Goal: Task Accomplishment & Management: Complete application form

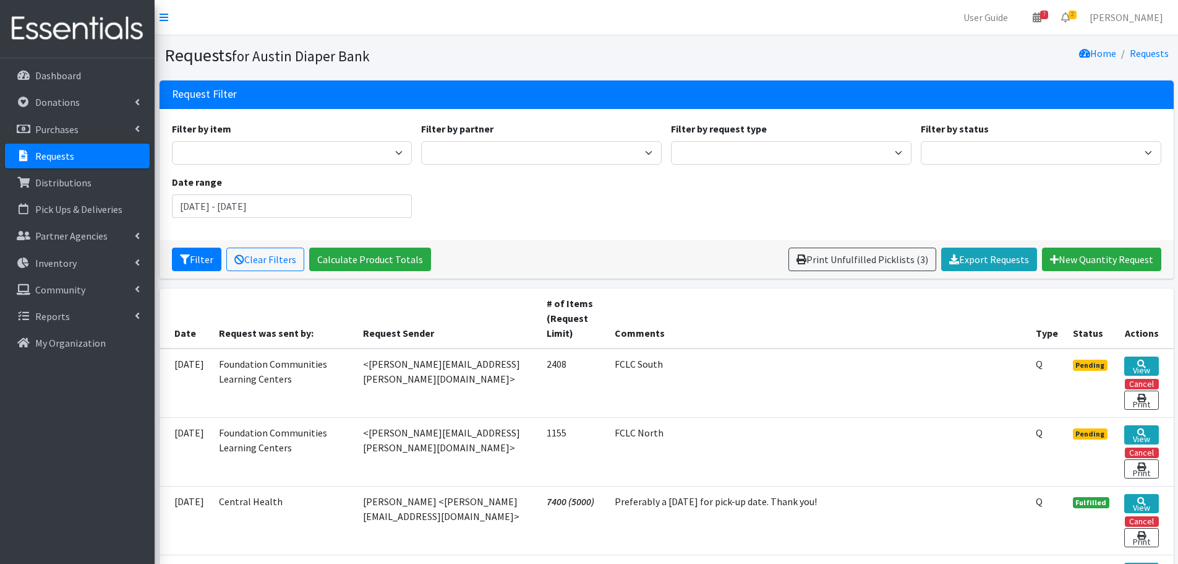
click at [81, 156] on link "Requests" at bounding box center [77, 156] width 145 height 25
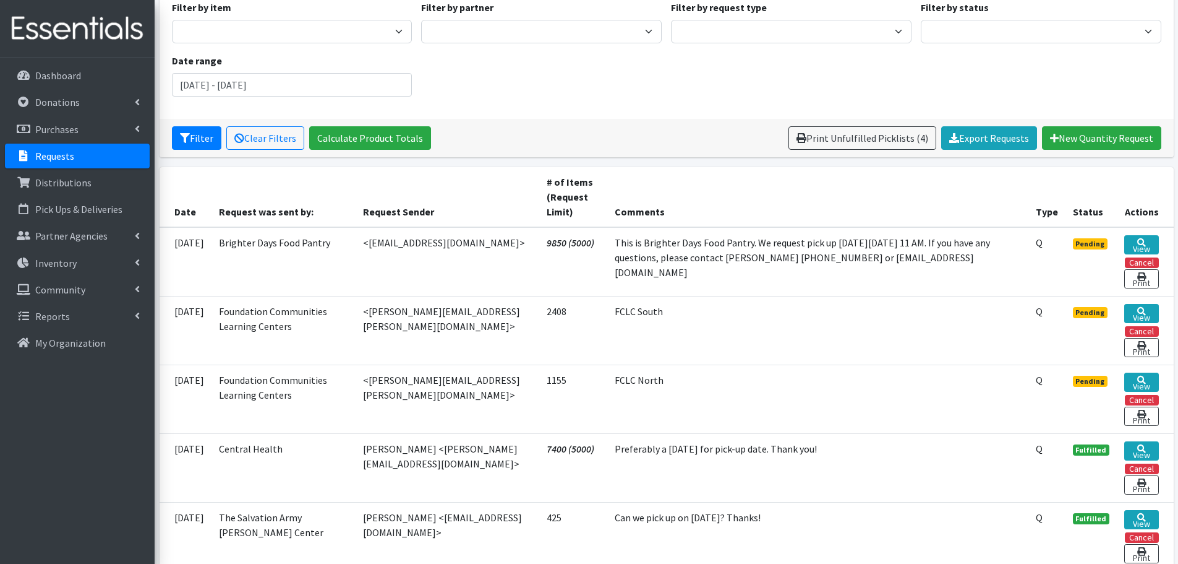
scroll to position [124, 0]
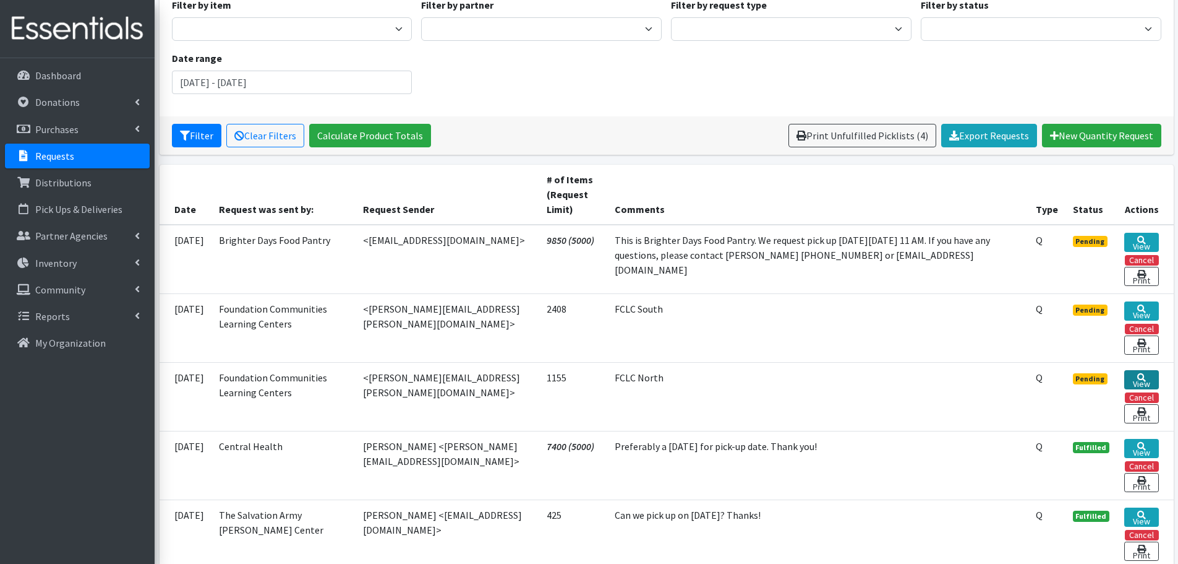
click at [1150, 377] on link "View" at bounding box center [1142, 379] width 34 height 19
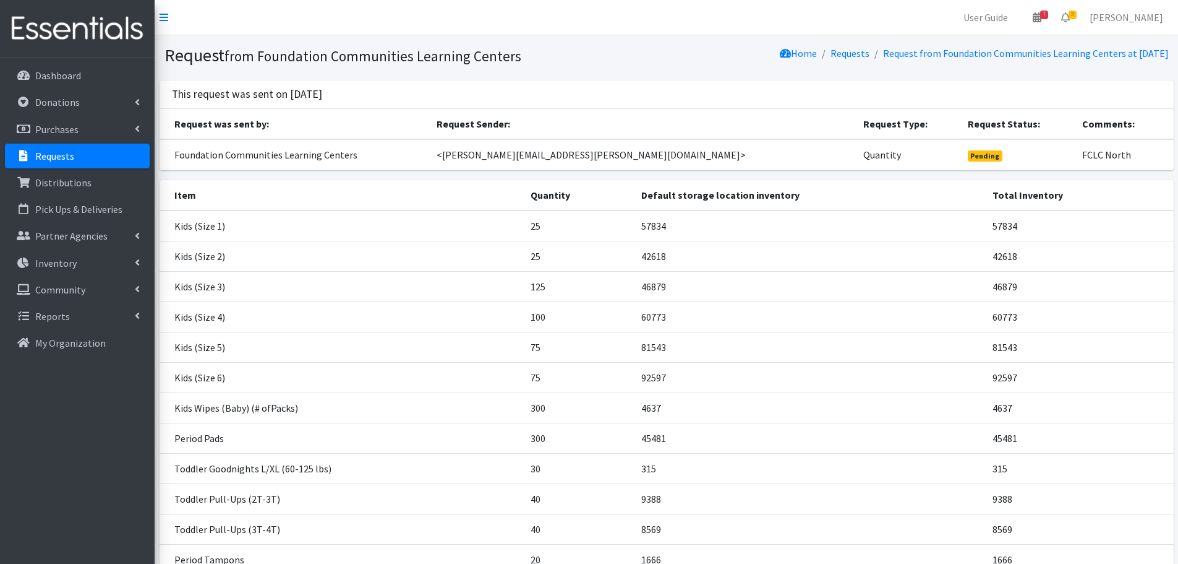
scroll to position [136, 0]
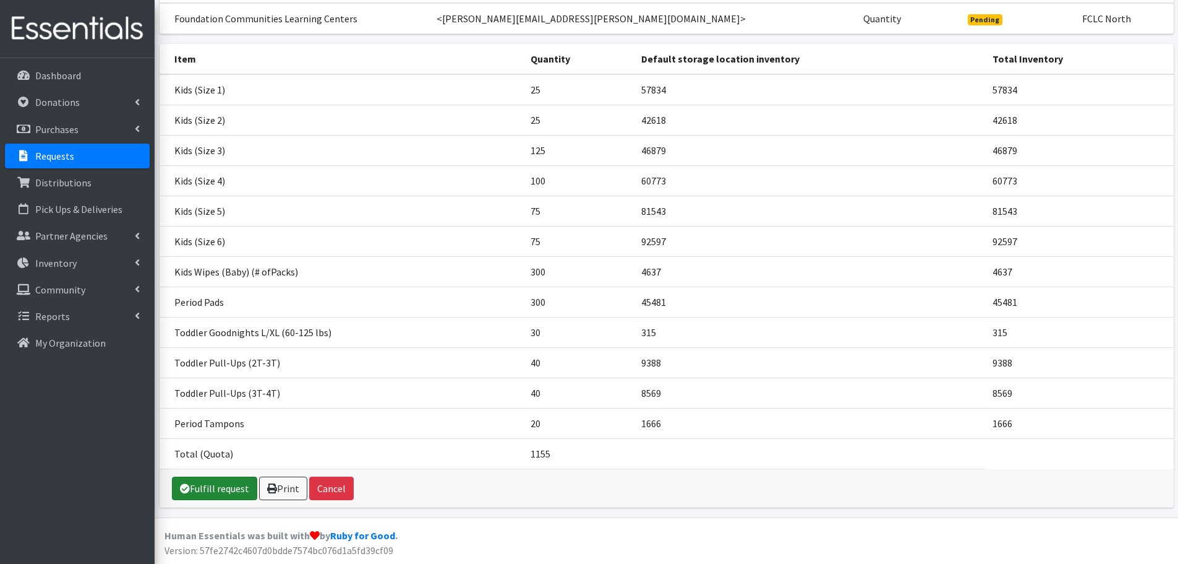
click at [238, 486] on link "Fulfill request" at bounding box center [214, 488] width 85 height 24
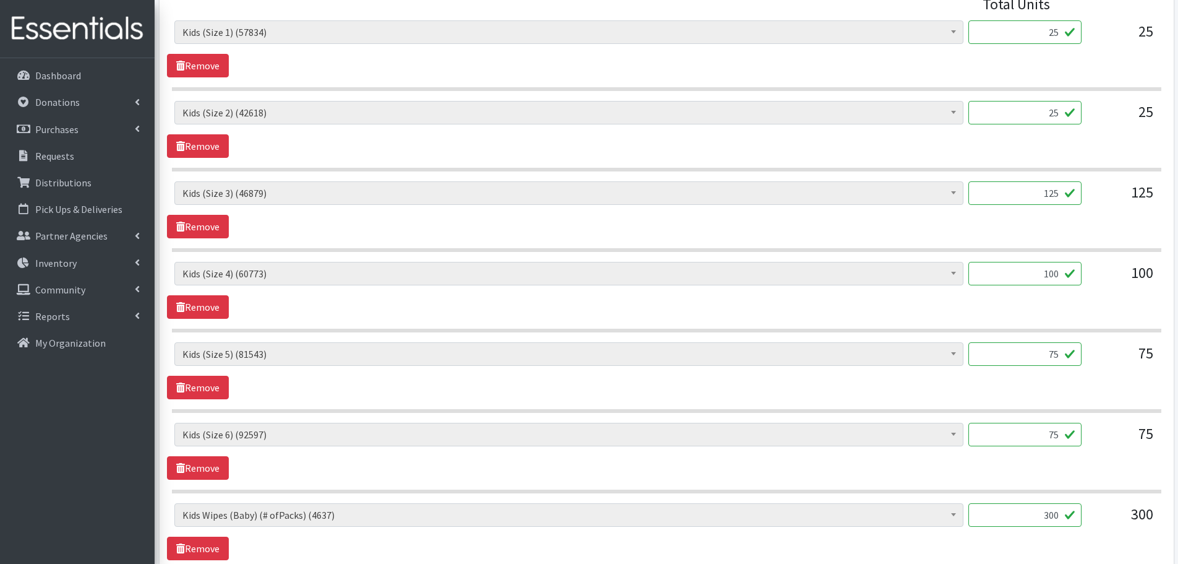
scroll to position [619, 0]
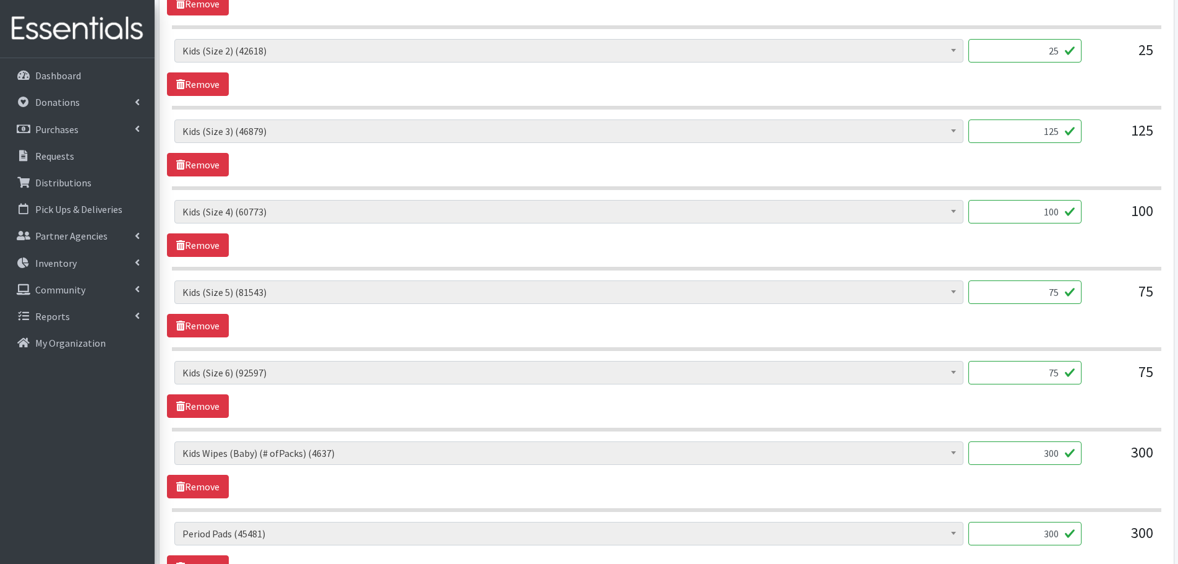
drag, startPoint x: 1037, startPoint y: 453, endPoint x: 1096, endPoint y: 451, distance: 58.8
click at [1096, 451] on div "Baby Formula (190) Kids (Newborn) (12220) Kids (Preemie) (375) Kids (Size 1) (5…" at bounding box center [666, 457] width 984 height 33
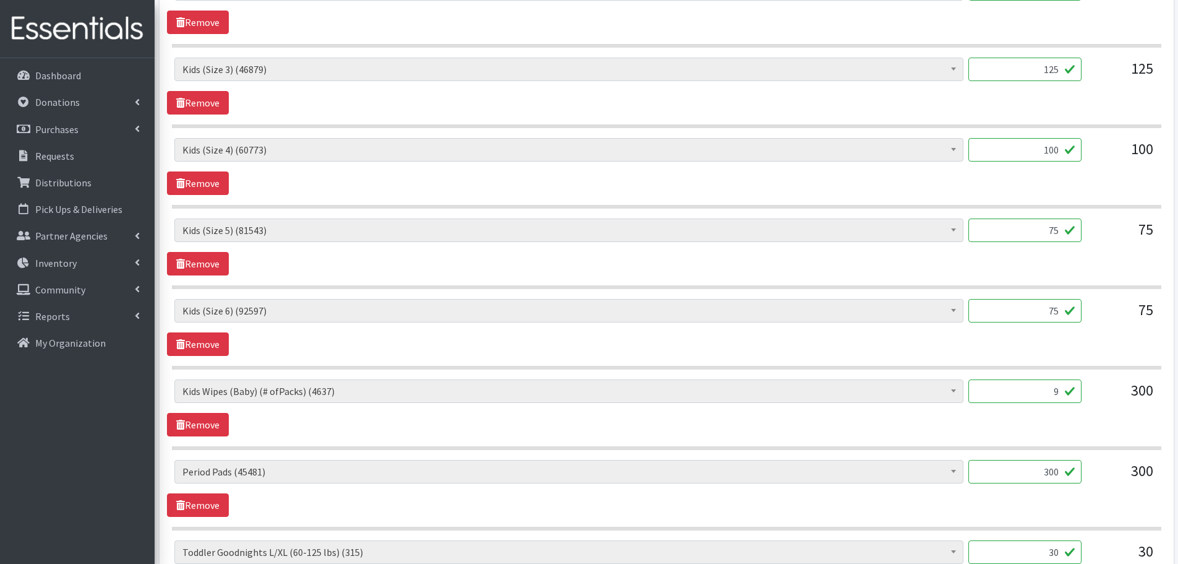
type input "9"
click at [1128, 412] on div "300" at bounding box center [1123, 395] width 62 height 33
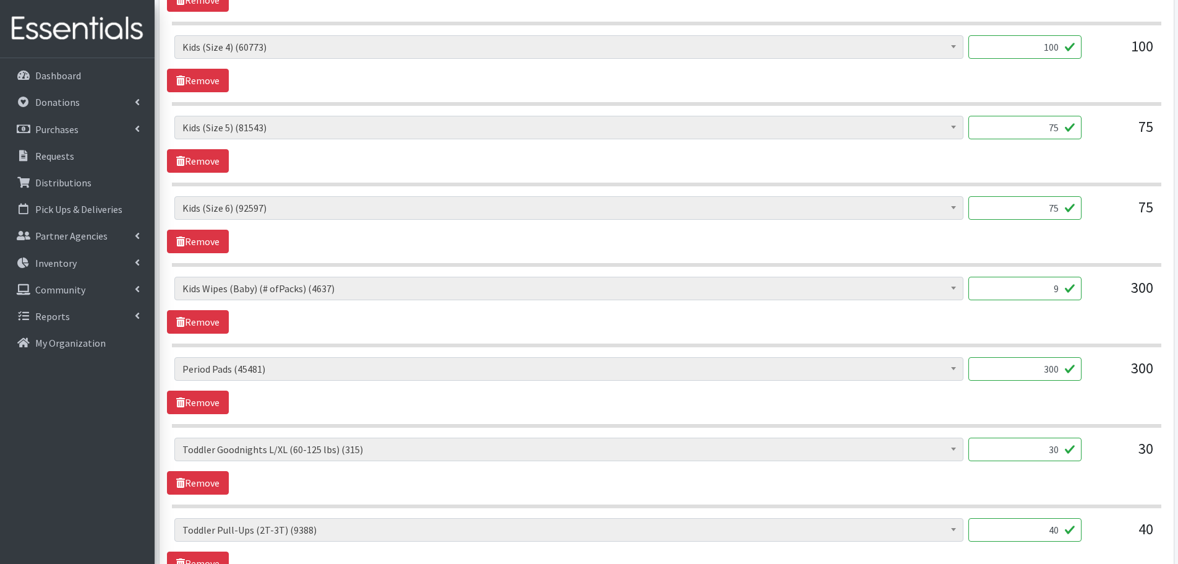
scroll to position [804, 0]
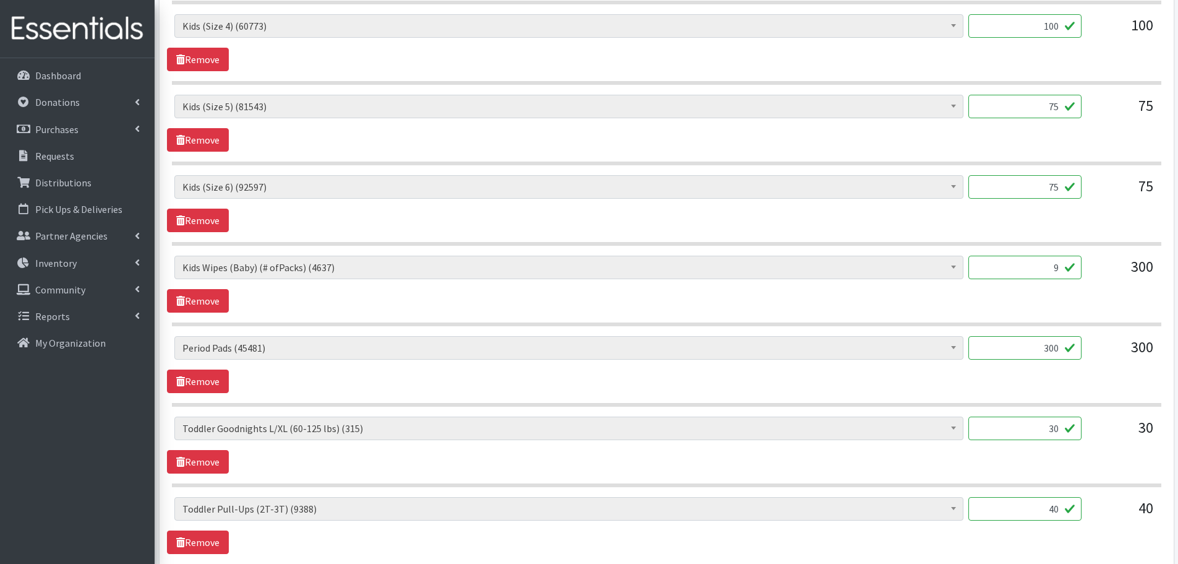
drag, startPoint x: 1039, startPoint y: 347, endPoint x: 1068, endPoint y: 349, distance: 29.2
click at [1068, 349] on input "300" at bounding box center [1025, 348] width 113 height 24
type input "320"
click at [1060, 371] on div "Baby Formula (190) Kids (Newborn) (12220) Kids (Preemie) (375) Kids (Size 1) (5…" at bounding box center [666, 364] width 999 height 57
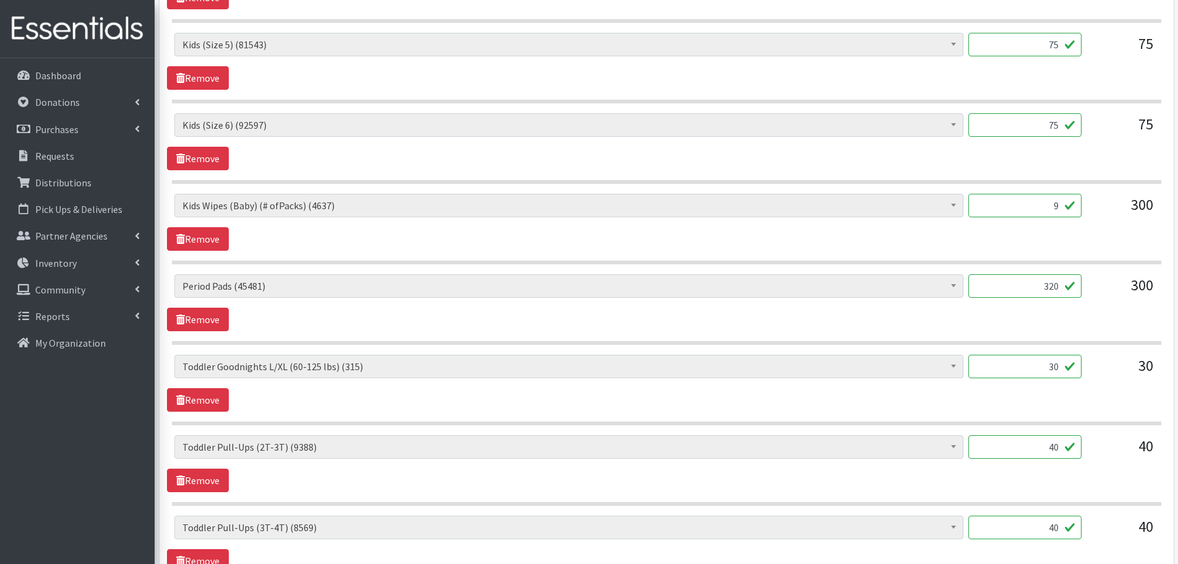
drag, startPoint x: 1022, startPoint y: 363, endPoint x: 1084, endPoint y: 371, distance: 63.0
click at [1084, 371] on div "Baby Formula (190) Kids (Newborn) (12220) Kids (Preemie) (375) Kids (Size 1) (5…" at bounding box center [666, 370] width 984 height 33
type input "1"
click at [1085, 371] on div "Baby Formula (190) Kids (Newborn) (12220) Kids (Preemie) (375) Kids (Size 1) (5…" at bounding box center [666, 370] width 984 height 33
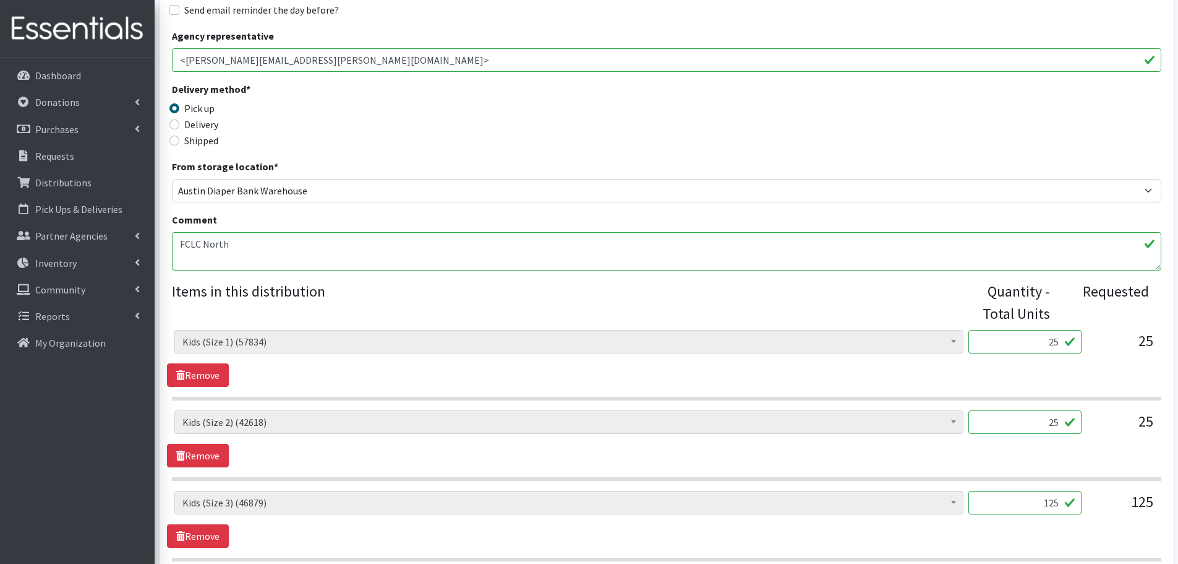
scroll to position [0, 0]
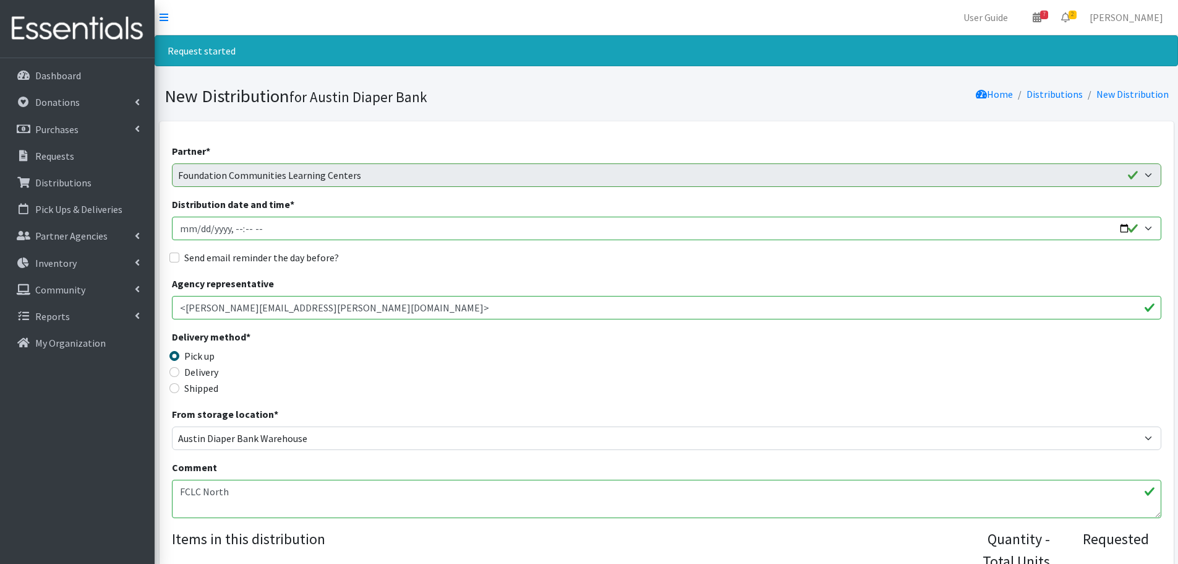
click at [1123, 228] on input "Distribution date and time *" at bounding box center [667, 228] width 990 height 24
click at [1124, 228] on input "Distribution date and time *" at bounding box center [667, 228] width 990 height 24
type input "2025-08-27T10:00"
click at [462, 339] on div "Delivery method * Pick up Delivery Shipped Shipping cost" at bounding box center [667, 367] width 990 height 77
click at [174, 259] on input "Send email reminder the day before?" at bounding box center [174, 257] width 10 height 10
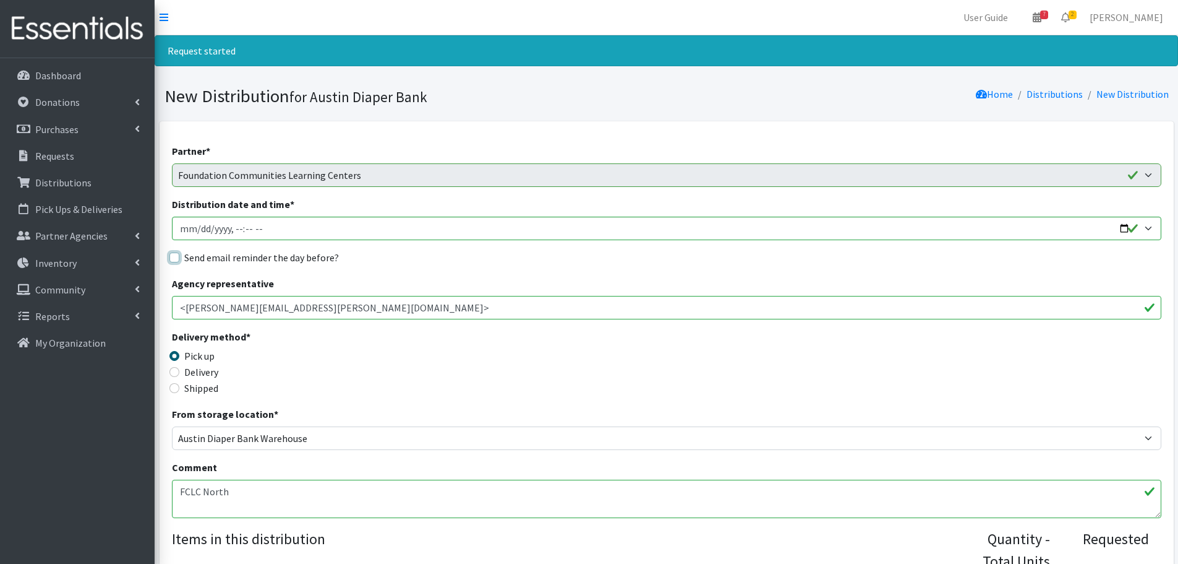
checkbox input "true"
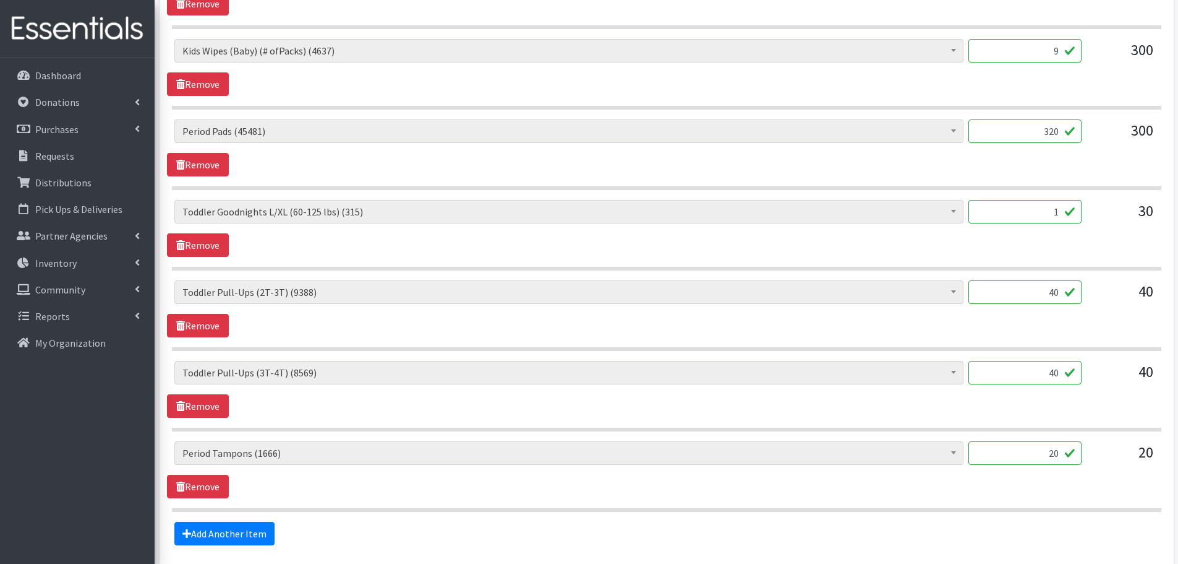
scroll to position [1129, 0]
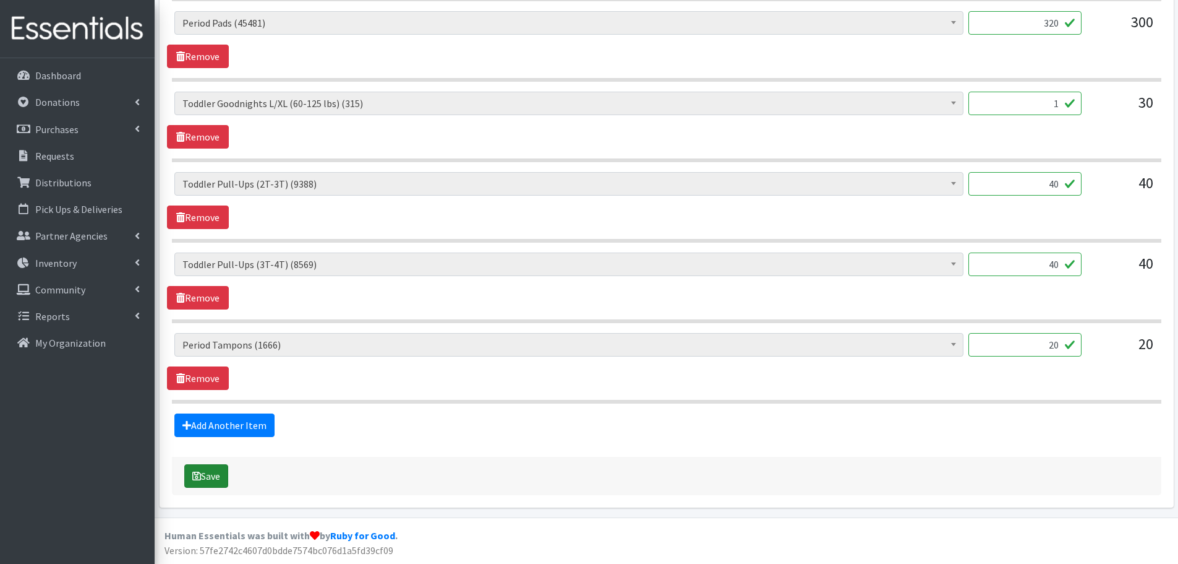
click at [204, 471] on button "Save" at bounding box center [206, 476] width 44 height 24
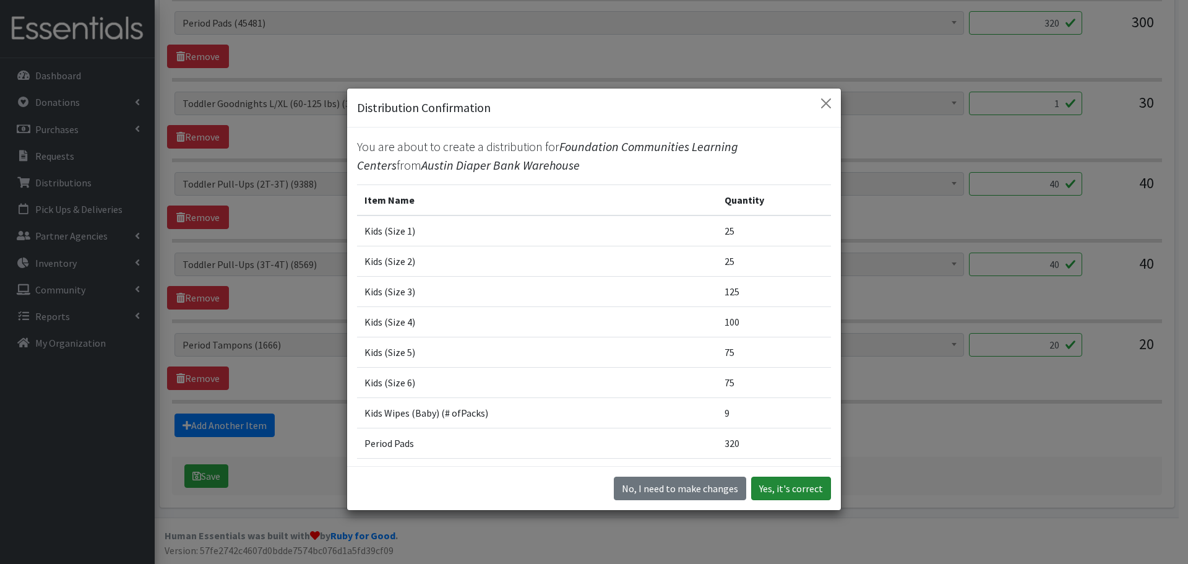
click at [760, 491] on button "Yes, it's correct" at bounding box center [791, 488] width 80 height 24
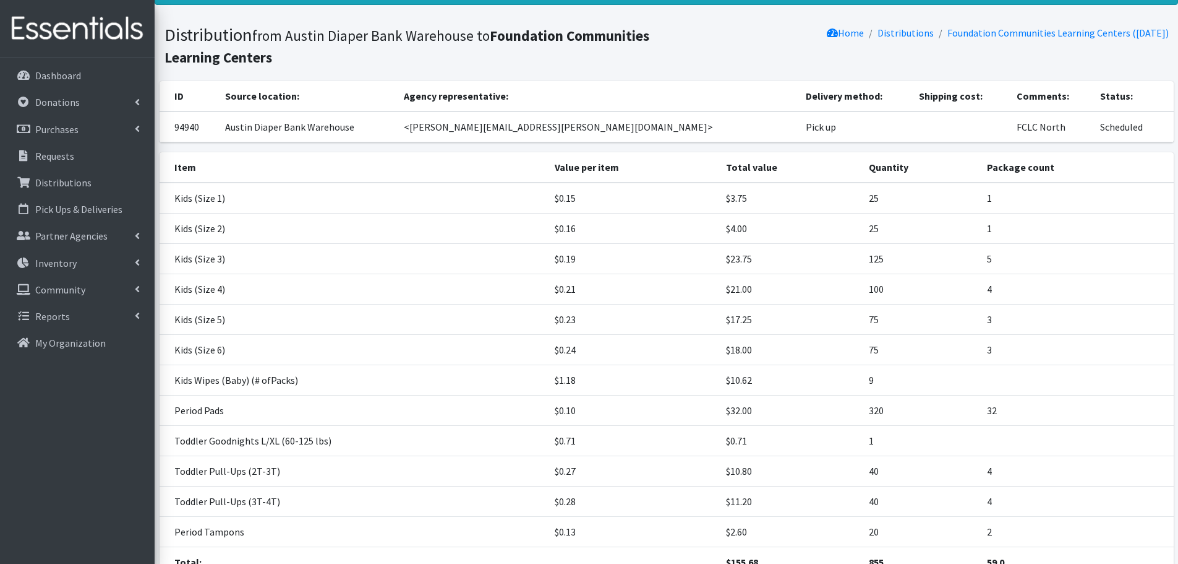
scroll to position [169, 0]
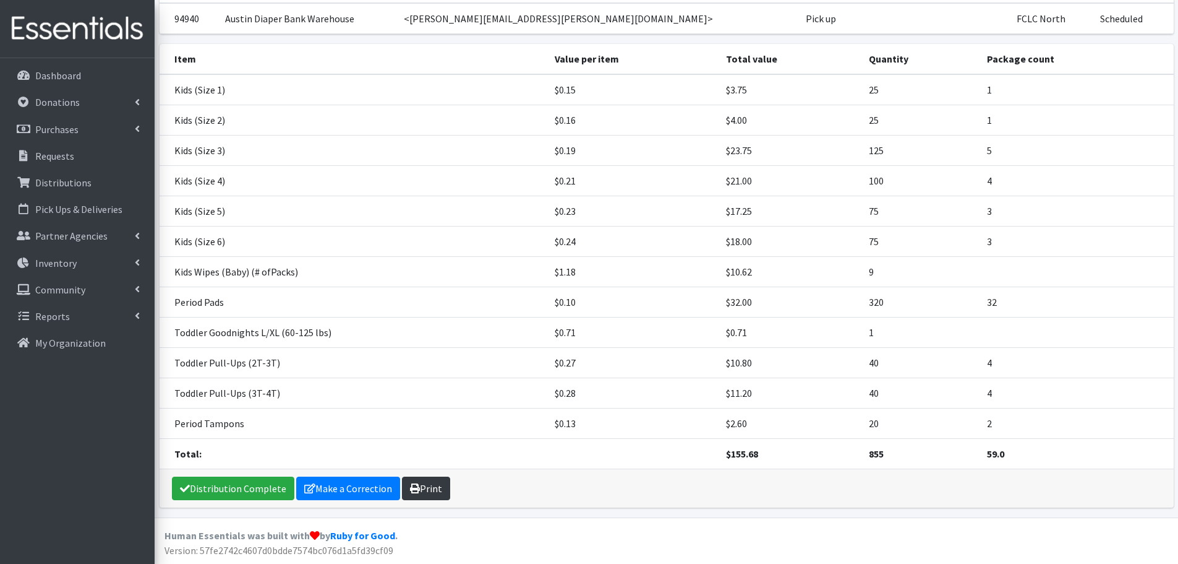
click at [431, 491] on link "Print" at bounding box center [426, 488] width 48 height 24
click at [65, 152] on p "Requests" at bounding box center [54, 156] width 39 height 12
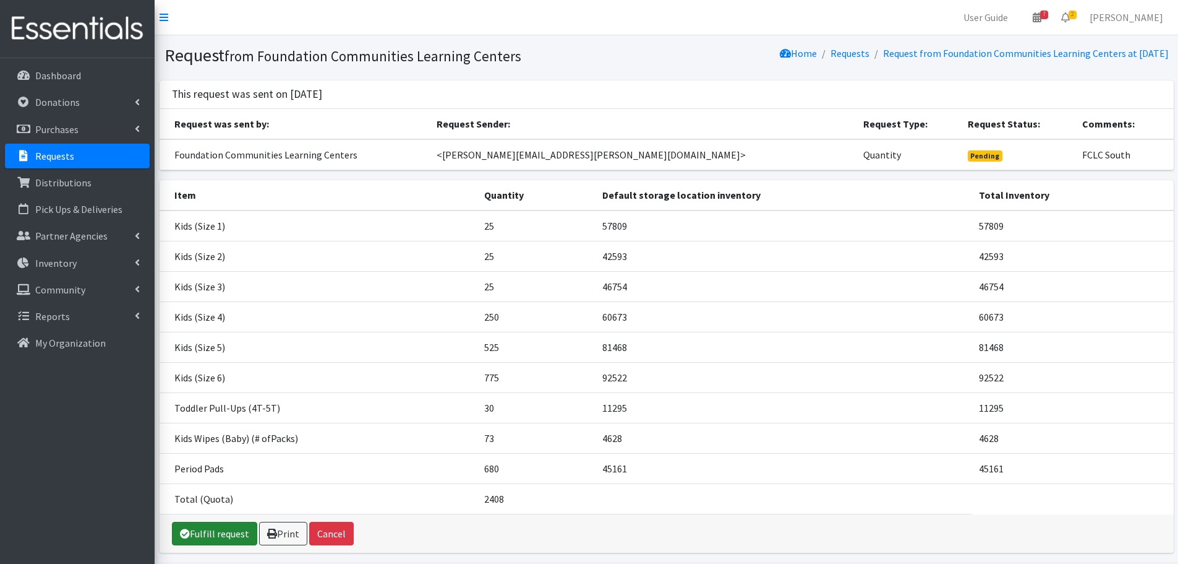
click at [215, 530] on link "Fulfill request" at bounding box center [214, 533] width 85 height 24
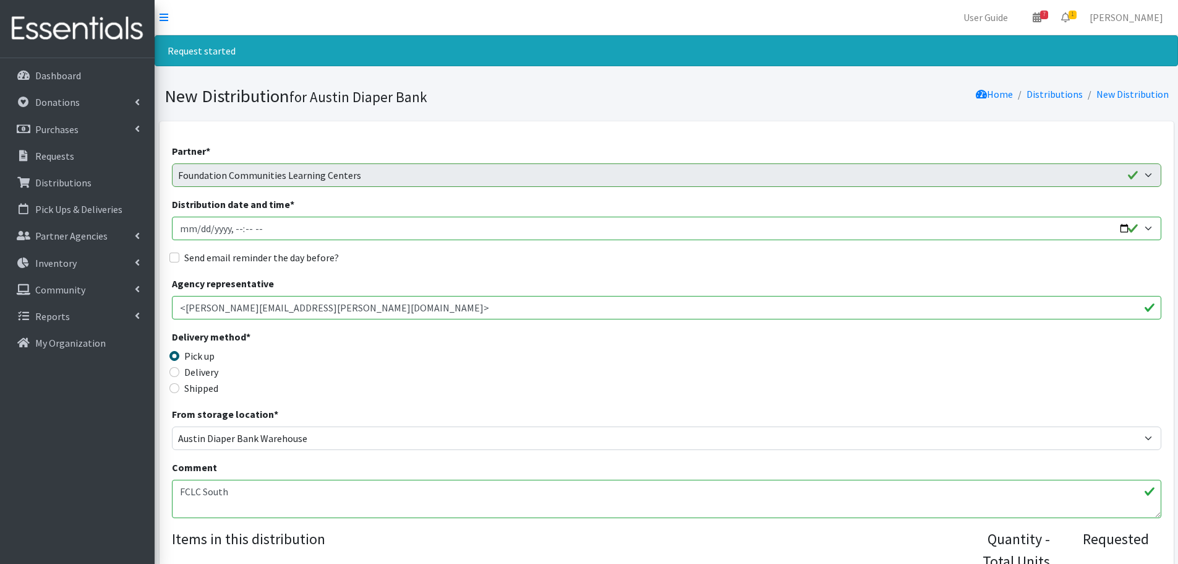
click at [1125, 226] on input "Distribution date and time *" at bounding box center [667, 228] width 990 height 24
type input "2025-08-27T10:00"
click at [486, 367] on div "Delivery method * Pick up Delivery Shipped Shipping cost" at bounding box center [667, 367] width 990 height 77
click at [175, 258] on input "Send email reminder the day before?" at bounding box center [174, 257] width 10 height 10
checkbox input "true"
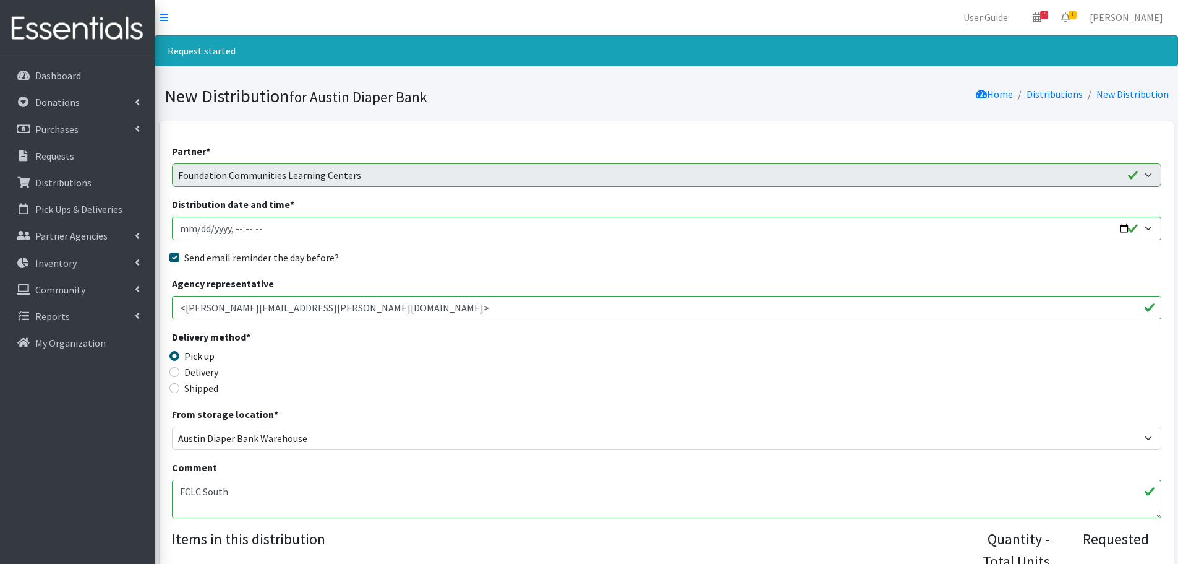
click at [504, 369] on div "Delivery method * Pick up Delivery Shipped Shipping cost" at bounding box center [667, 367] width 990 height 77
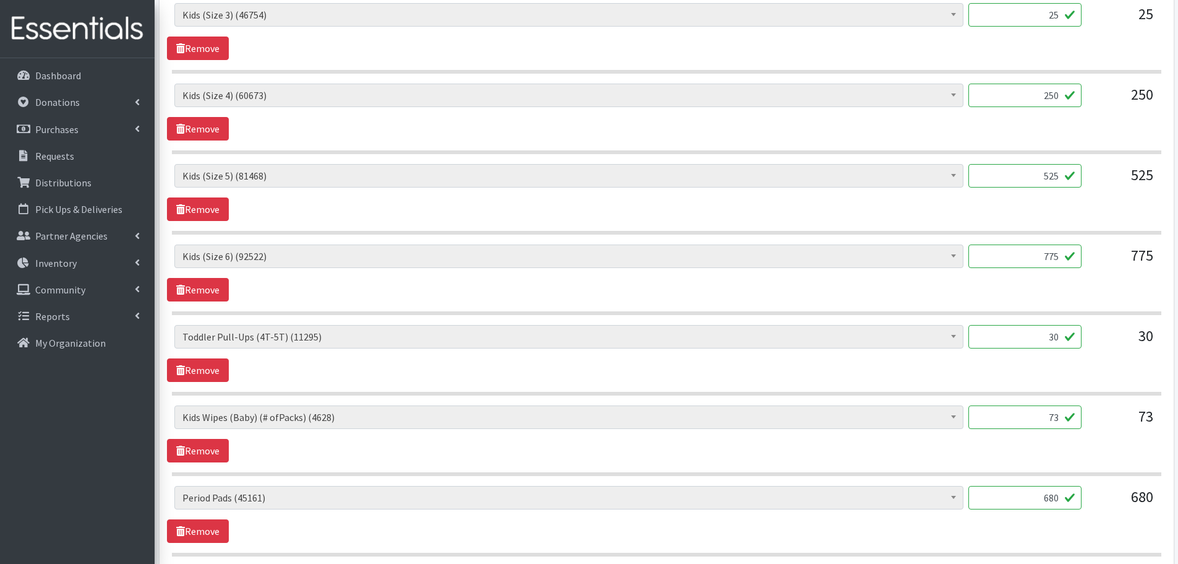
scroll to position [742, 0]
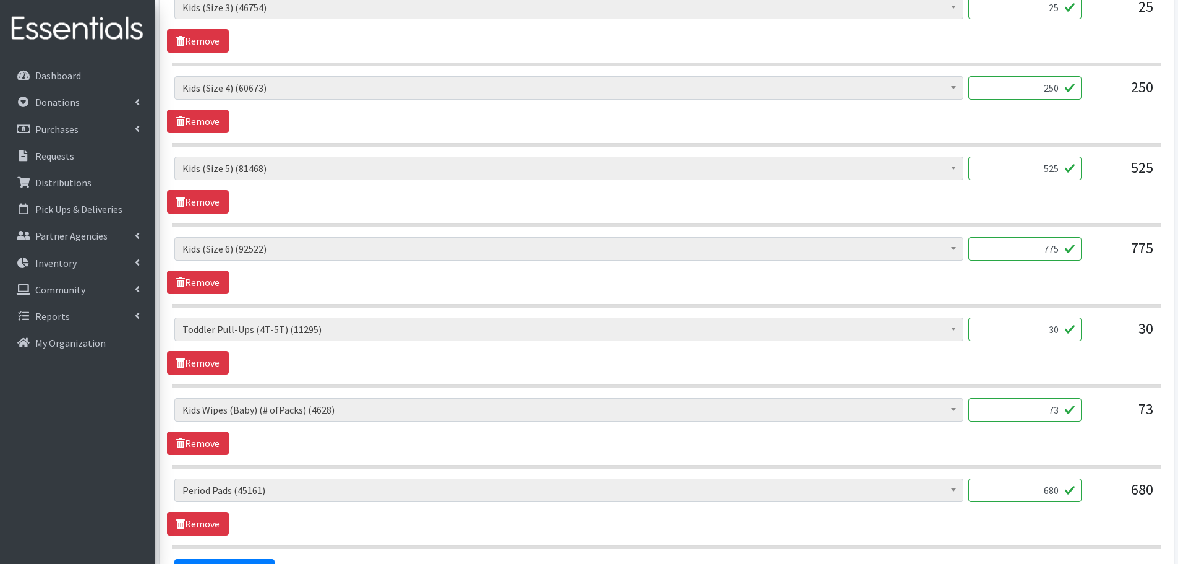
drag, startPoint x: 1031, startPoint y: 409, endPoint x: 1126, endPoint y: 418, distance: 95.6
click at [1126, 418] on div "Baby Formula (190) Kids (Newborn) (12220) Kids (Preemie) (375) Kids (Size 1) (5…" at bounding box center [666, 414] width 984 height 33
type input "33"
click at [1081, 460] on section "Baby Formula (190) Kids (Newborn) (12220) Kids (Preemie) (375) Kids (Size 1) (5…" at bounding box center [667, 433] width 990 height 71
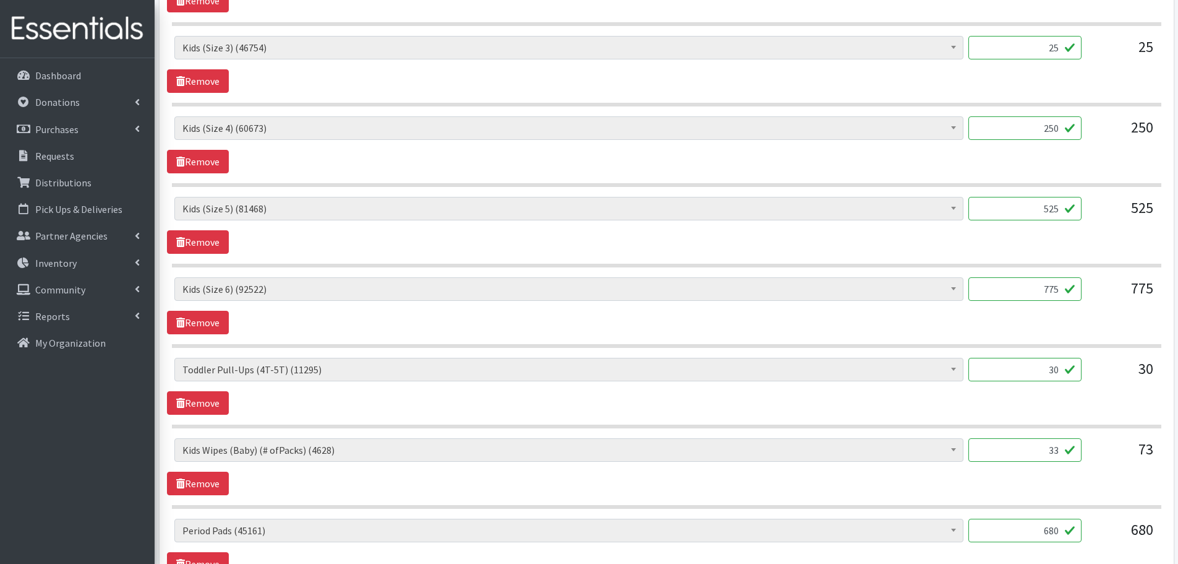
scroll to position [888, 0]
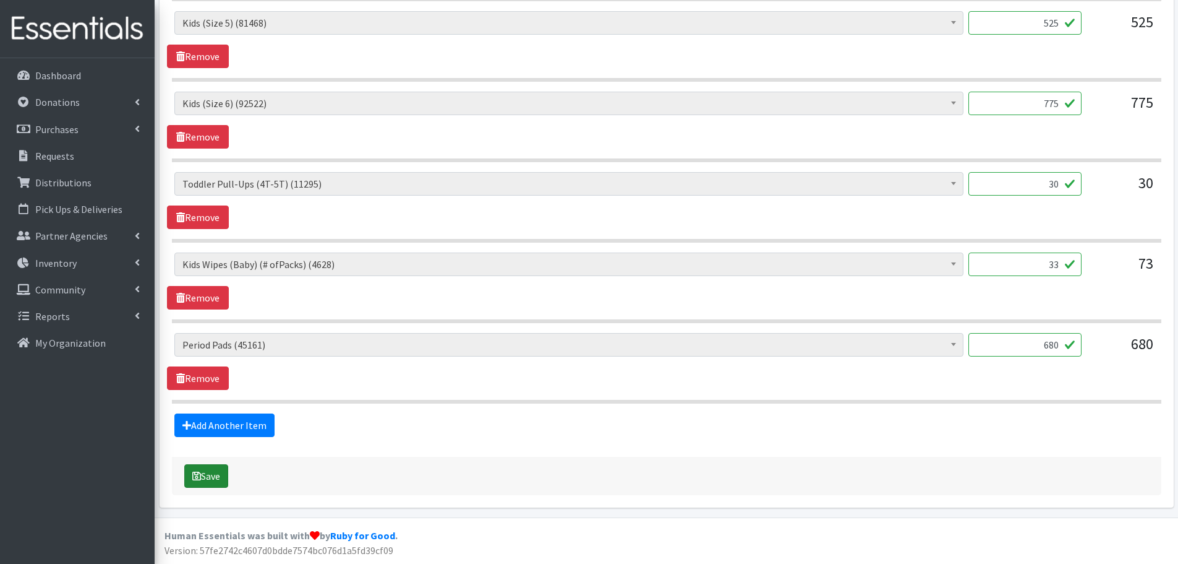
click at [208, 473] on button "Save" at bounding box center [206, 476] width 44 height 24
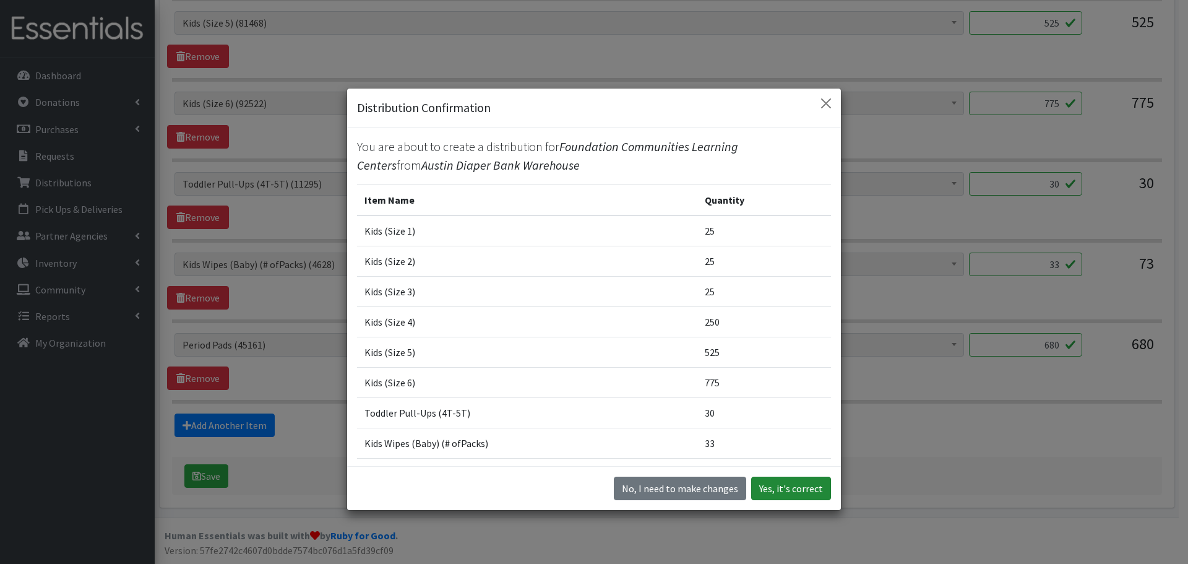
click at [782, 486] on button "Yes, it's correct" at bounding box center [791, 488] width 80 height 24
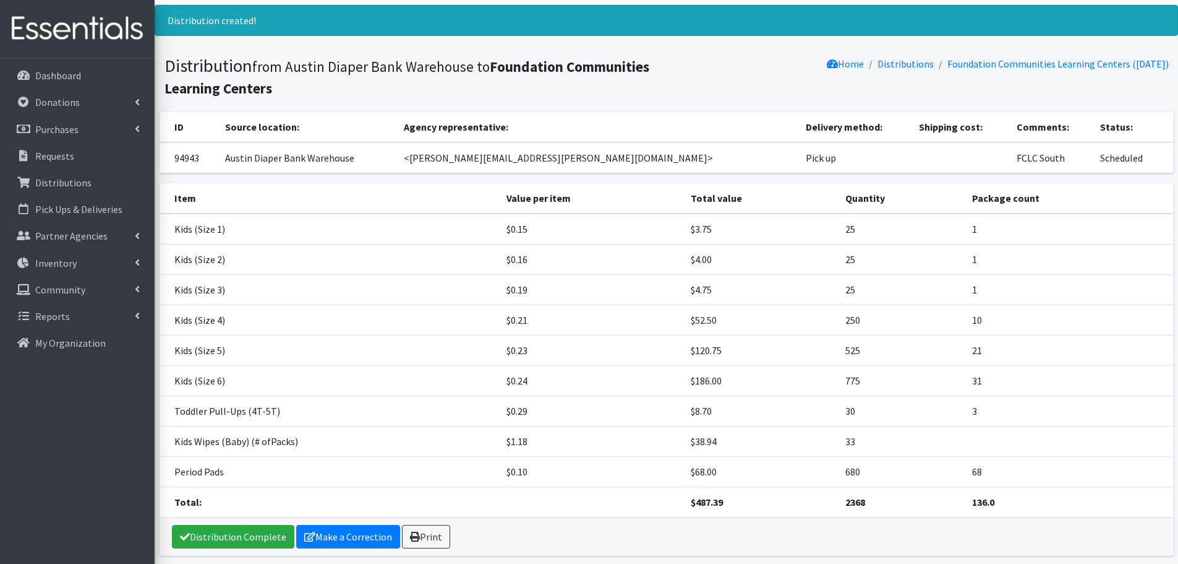
scroll to position [79, 0]
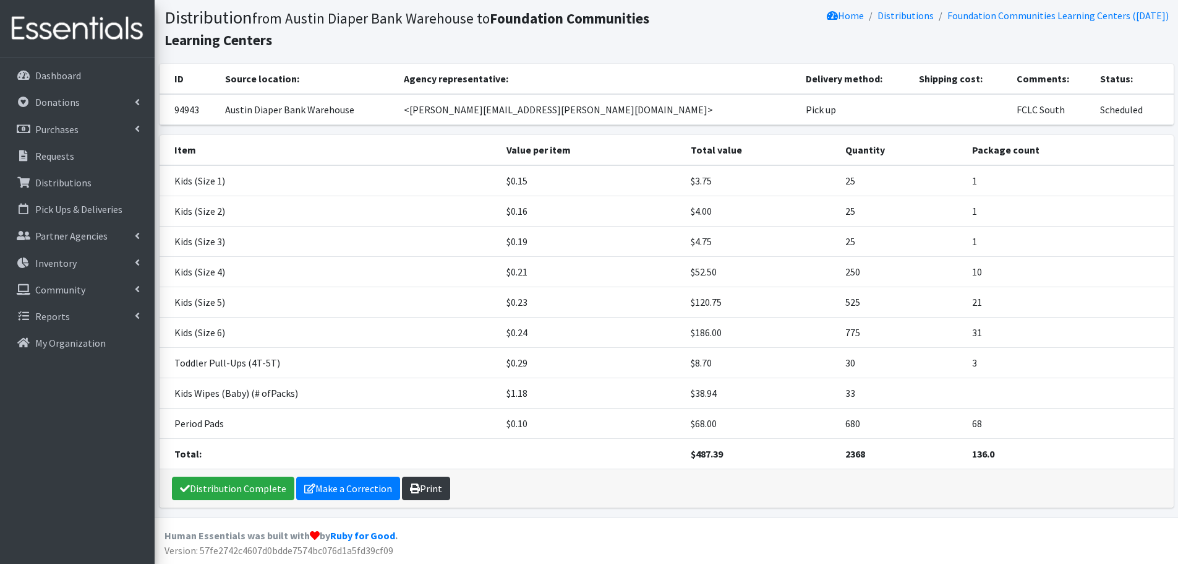
click at [431, 489] on link "Print" at bounding box center [426, 488] width 48 height 24
click at [51, 159] on p "Requests" at bounding box center [54, 156] width 39 height 12
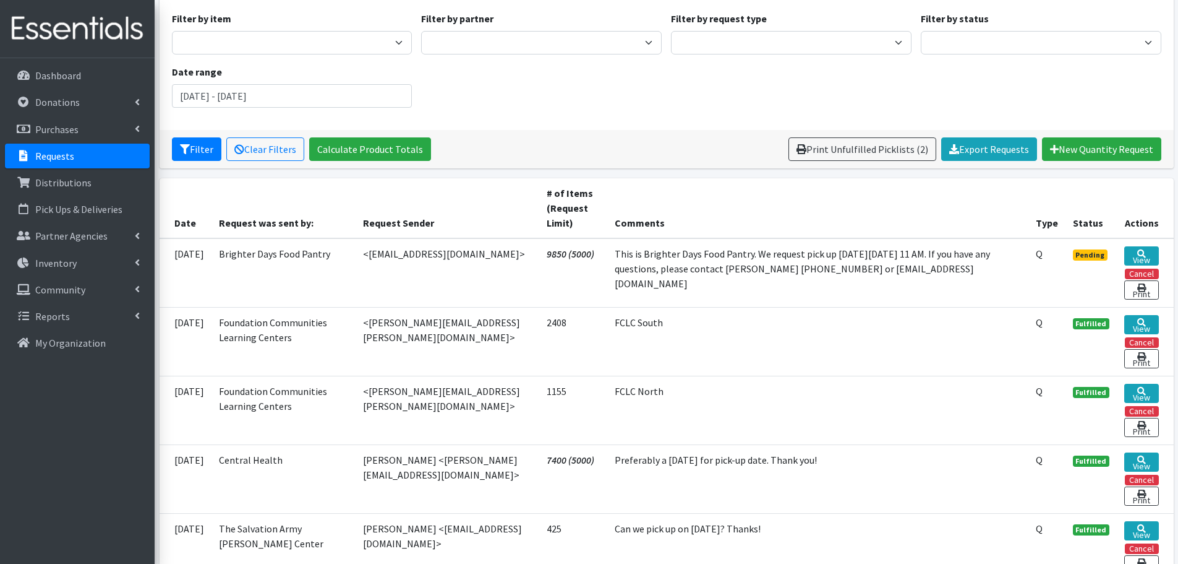
scroll to position [124, 0]
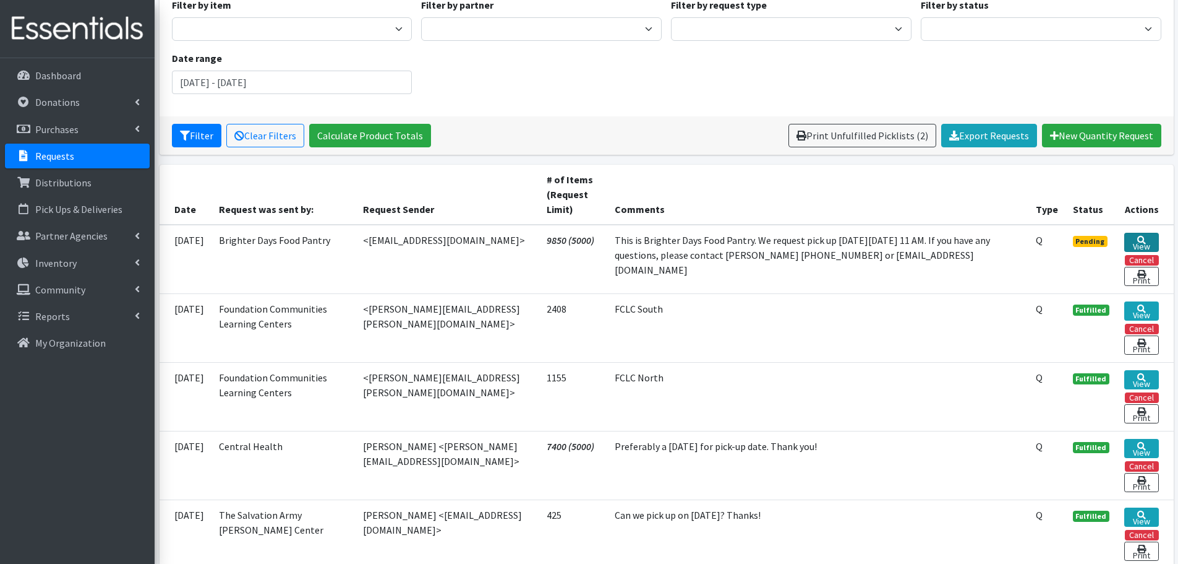
click at [1143, 241] on link "View" at bounding box center [1142, 242] width 34 height 19
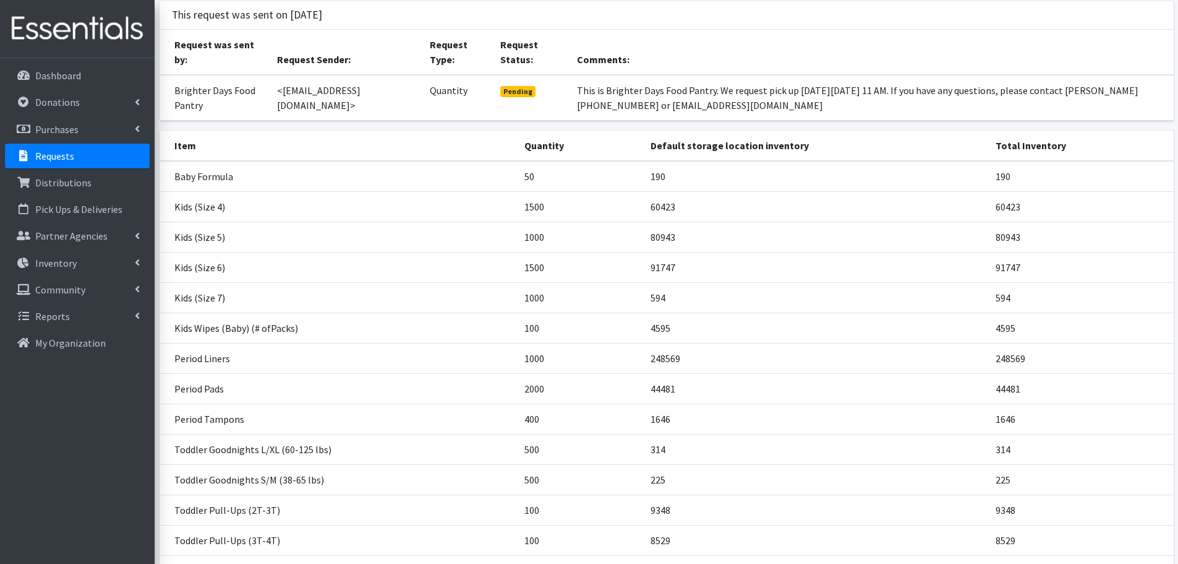
scroll to position [226, 0]
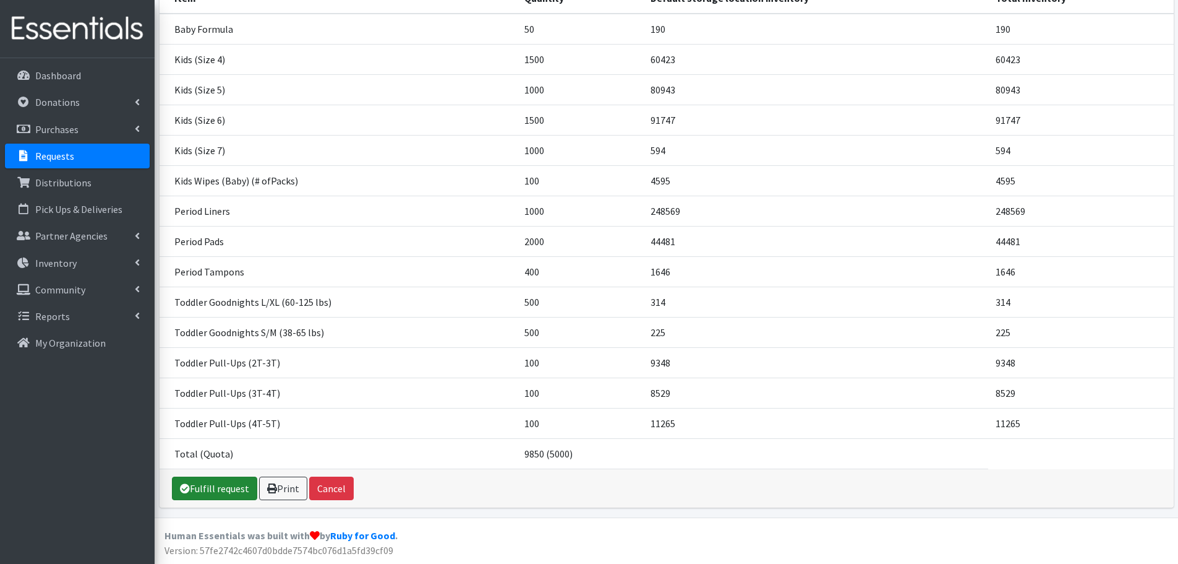
click at [213, 494] on link "Fulfill request" at bounding box center [214, 488] width 85 height 24
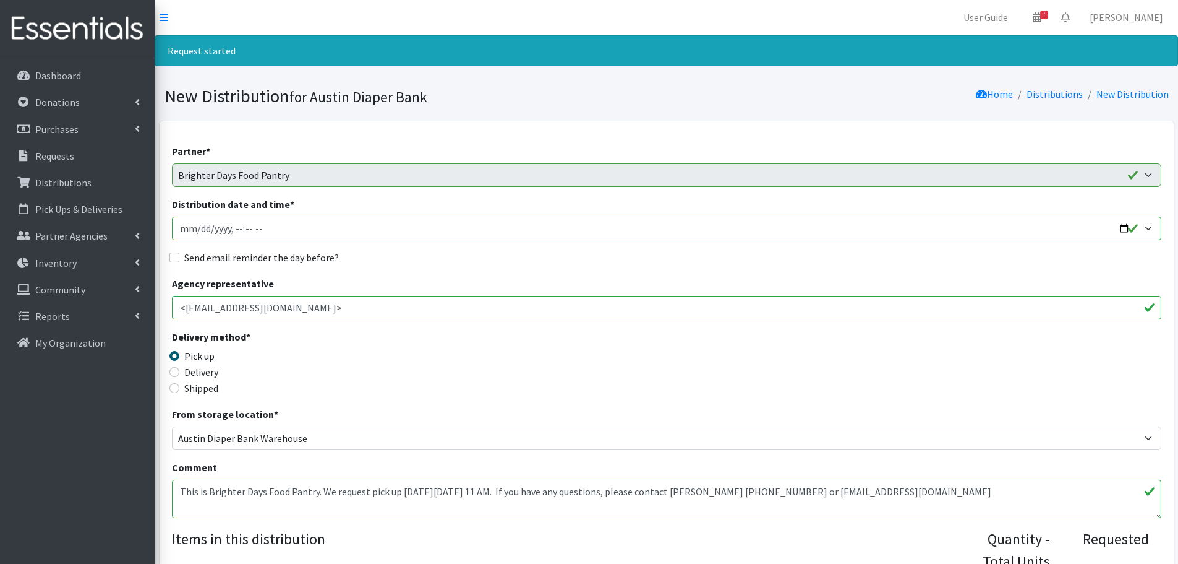
click at [1127, 227] on input "Distribution date and time *" at bounding box center [667, 228] width 990 height 24
click at [243, 229] on input "Distribution date and time *" at bounding box center [667, 228] width 990 height 24
type input "[DATE]T11:00"
click at [174, 257] on input "Send email reminder the day before?" at bounding box center [174, 257] width 10 height 10
checkbox input "true"
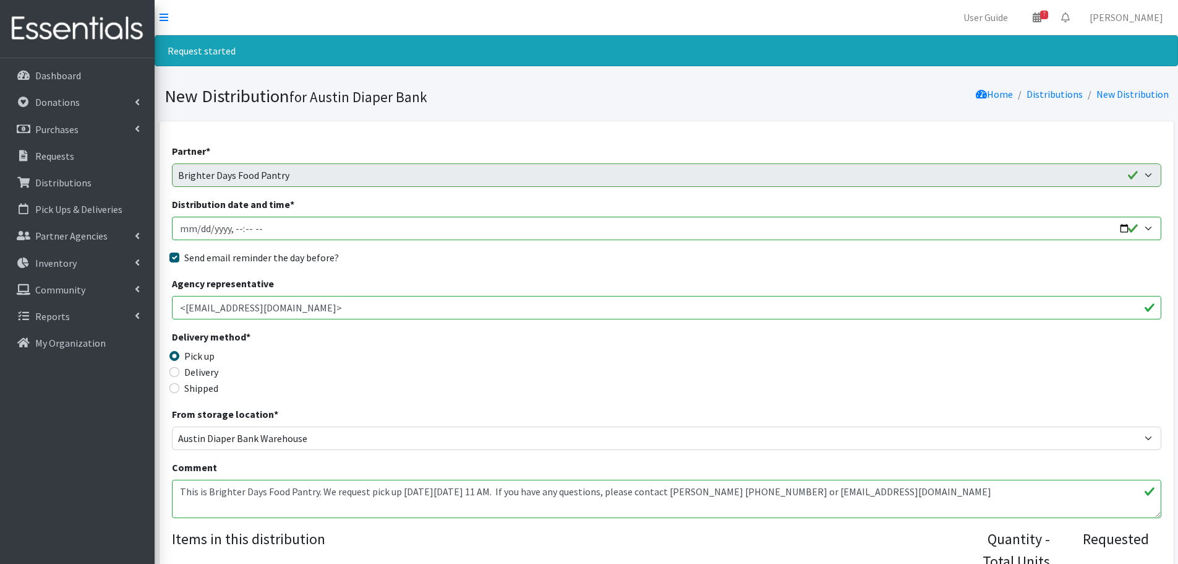
click at [520, 359] on div "Delivery method * Pick up Delivery Shipped Shipping cost" at bounding box center [667, 367] width 990 height 77
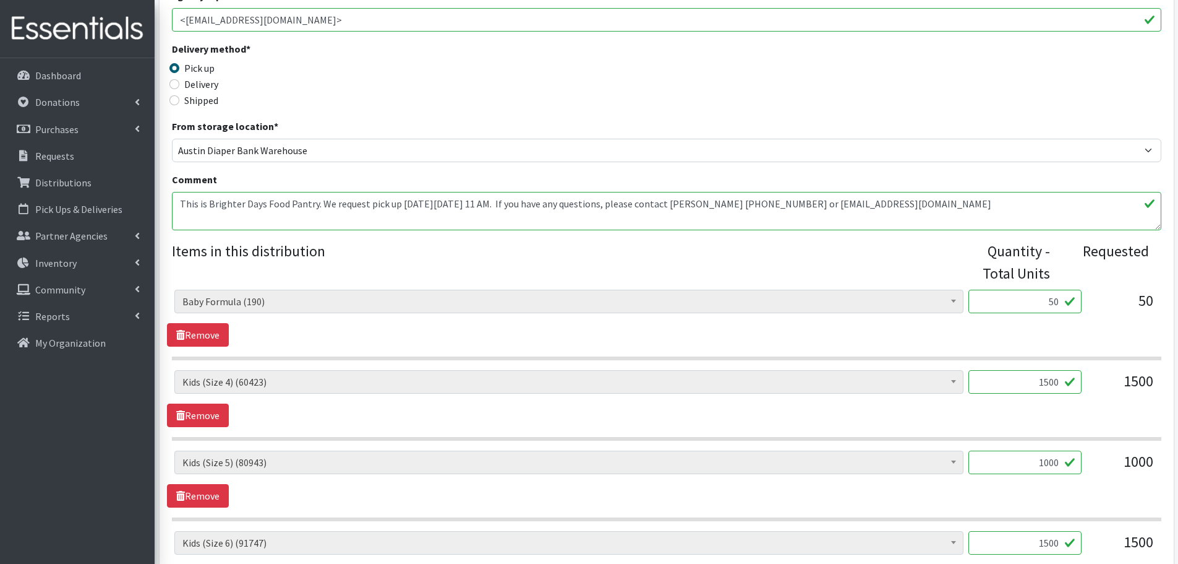
scroll to position [309, 0]
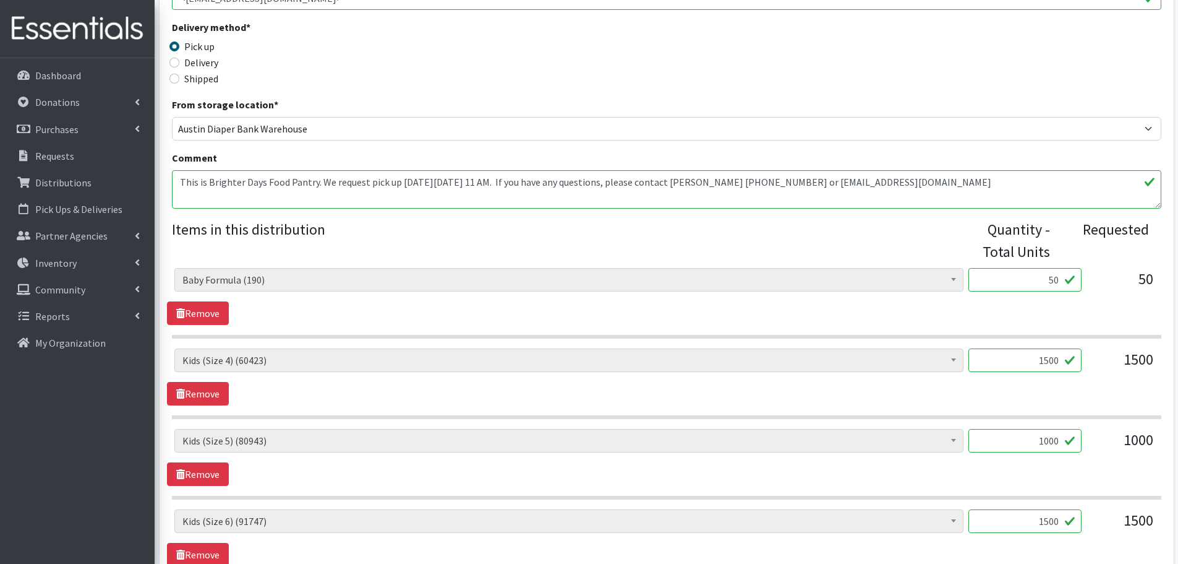
drag, startPoint x: 1046, startPoint y: 276, endPoint x: 1091, endPoint y: 288, distance: 46.5
click at [1091, 288] on div "Baby Formula (190) Kids (Newborn) (12220) Kids (Preemie) (375) Kids (Size 1) (5…" at bounding box center [666, 284] width 984 height 33
type input "1"
click at [1091, 288] on div "Baby Formula (190) Kids (Newborn) (12220) Kids (Preemie) (375) Kids (Size 1) (5…" at bounding box center [666, 284] width 984 height 33
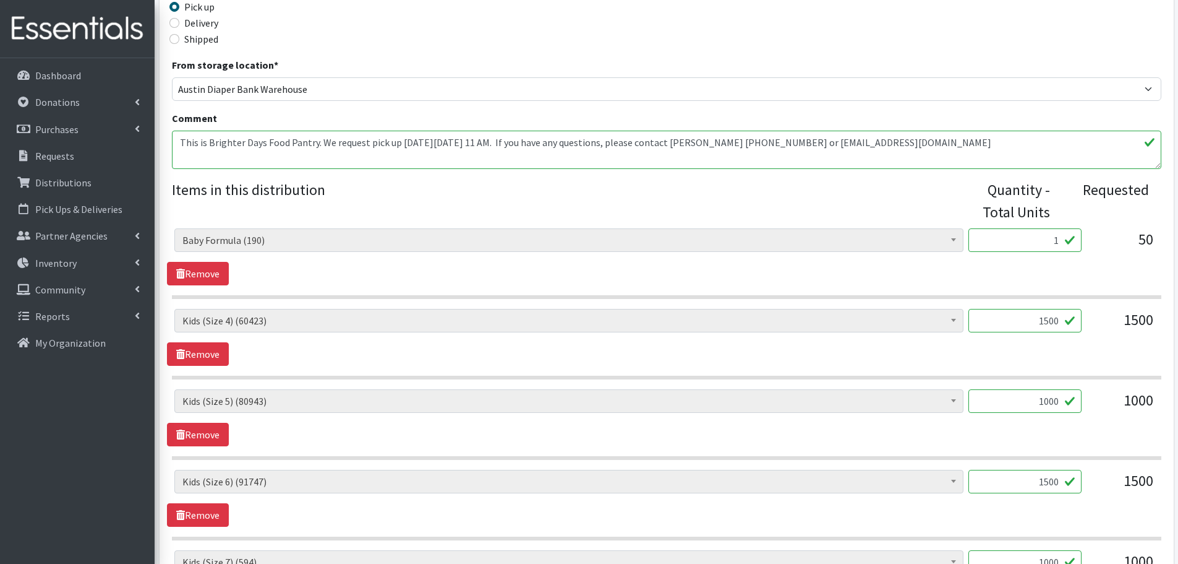
scroll to position [371, 0]
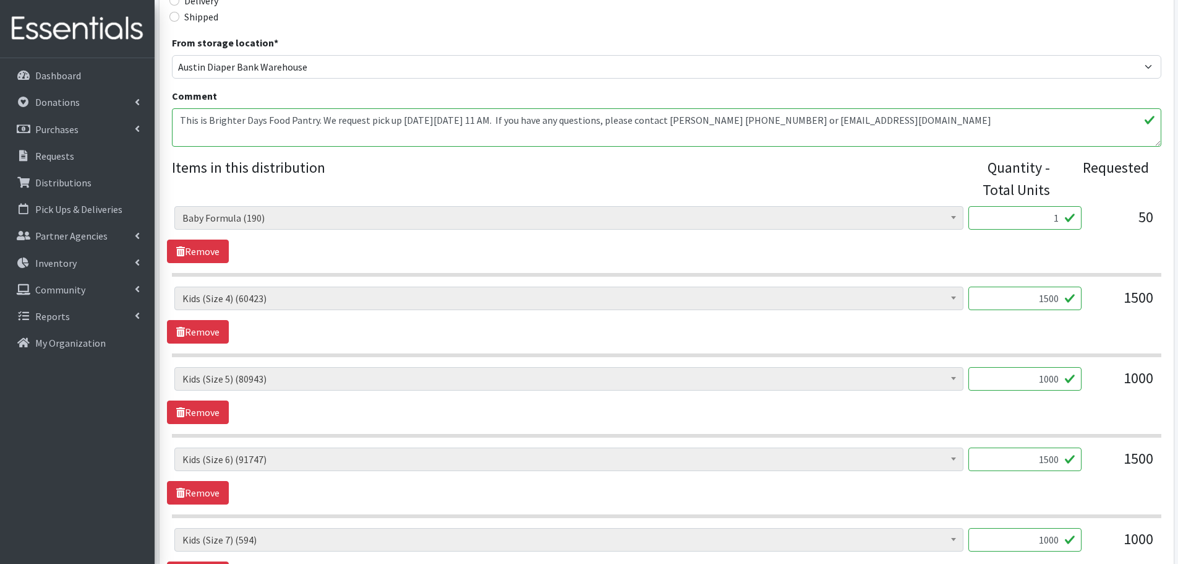
drag, startPoint x: 1022, startPoint y: 295, endPoint x: 1139, endPoint y: 312, distance: 118.7
click at [1139, 312] on div "Baby Formula (190) Kids (Newborn) (12220) Kids (Preemie) (375) Kids (Size 1) (5…" at bounding box center [666, 302] width 984 height 33
type input "1000"
drag, startPoint x: 1033, startPoint y: 450, endPoint x: 1106, endPoint y: 463, distance: 74.2
click at [1106, 463] on div "Baby Formula (190) Kids (Newborn) (12220) Kids (Preemie) (375) Kids (Size 1) (5…" at bounding box center [666, 463] width 984 height 33
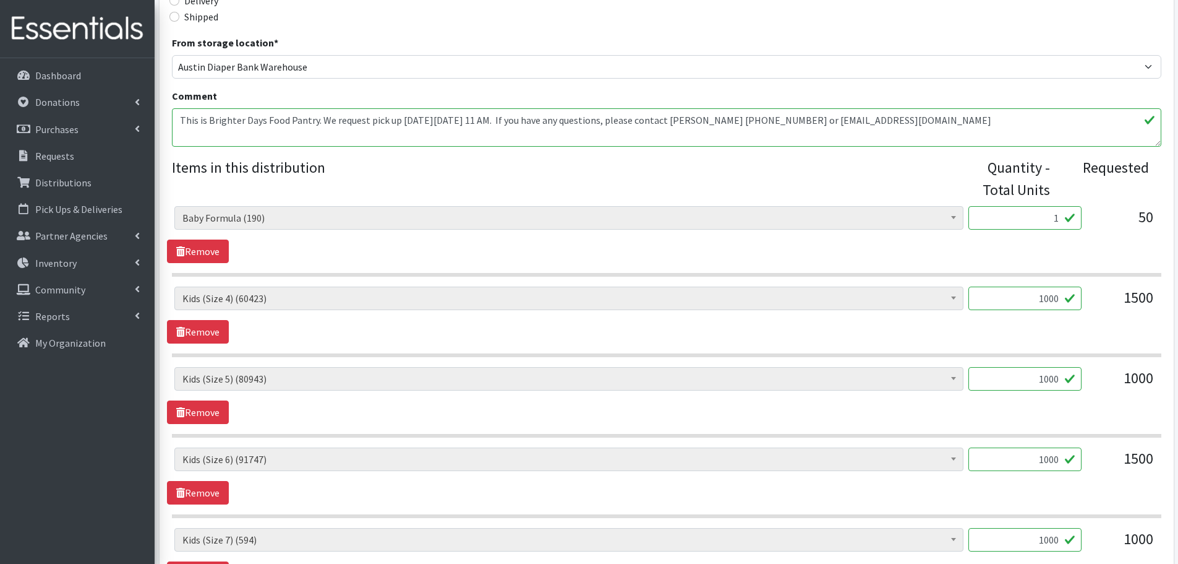
type input "1000"
click at [1098, 472] on div "1500" at bounding box center [1123, 463] width 62 height 33
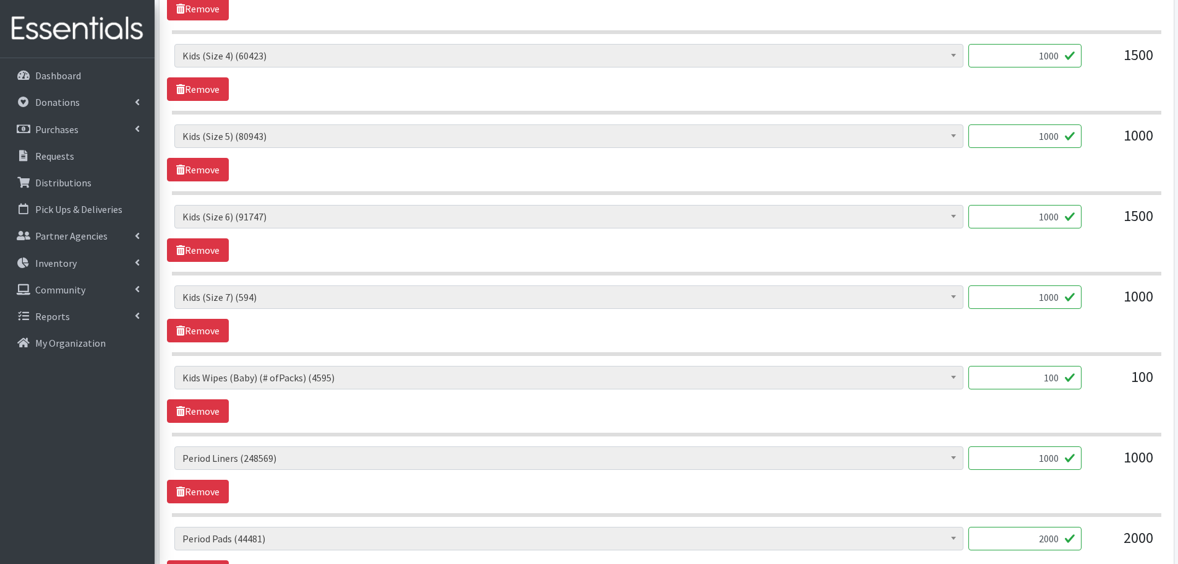
scroll to position [619, 0]
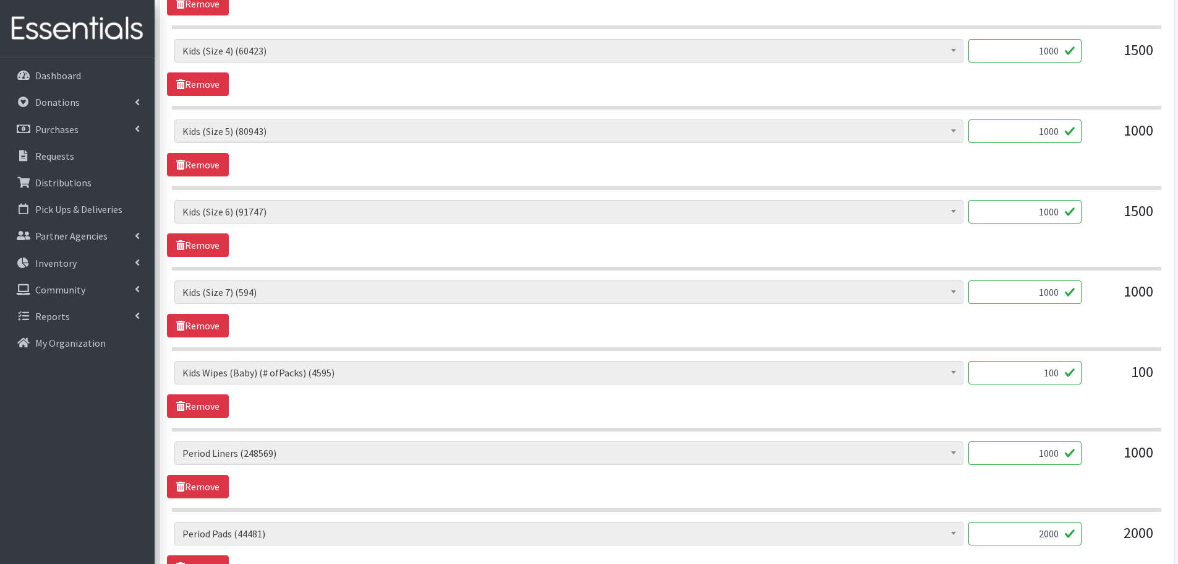
drag, startPoint x: 1023, startPoint y: 299, endPoint x: 1153, endPoint y: 296, distance: 130.0
click at [1153, 296] on div "Baby Formula (190) Kids (Newborn) (12220) Kids (Preemie) (375) Kids (Size 1) (5…" at bounding box center [666, 296] width 984 height 33
type input "1"
click at [1100, 328] on div "Baby Formula (190) Kids (Newborn) (12220) Kids (Preemie) (375) Kids (Size 1) (5…" at bounding box center [666, 308] width 999 height 57
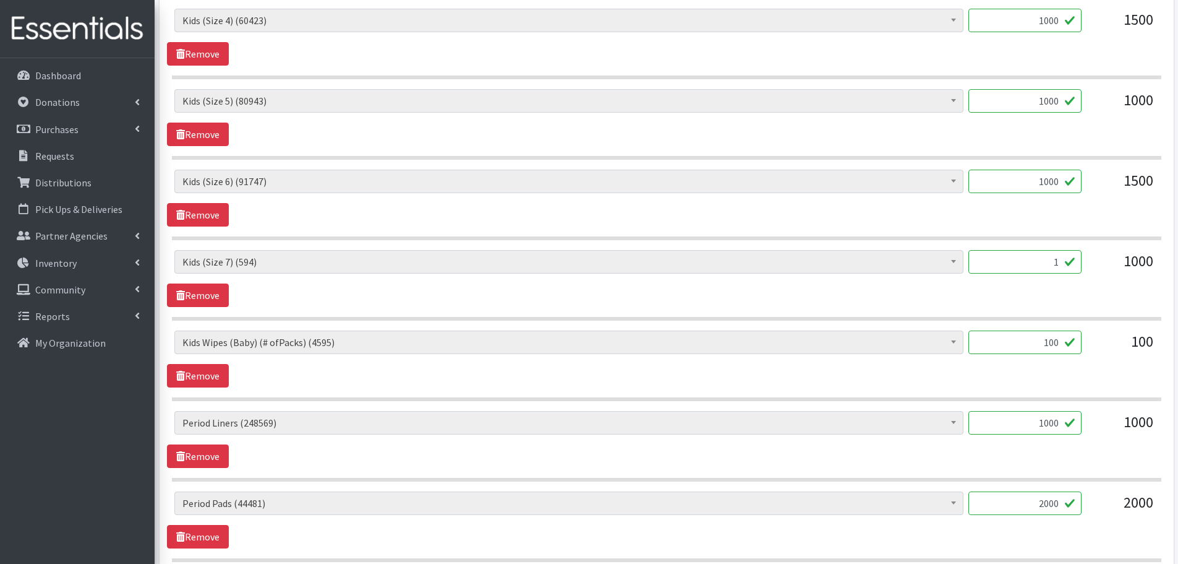
scroll to position [680, 0]
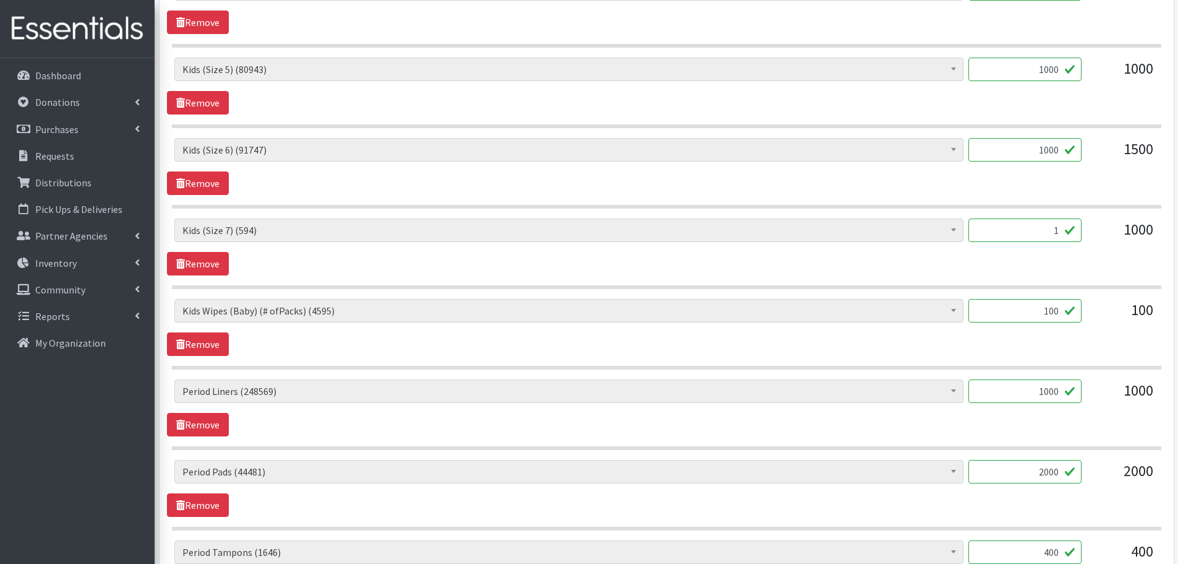
drag, startPoint x: 1044, startPoint y: 311, endPoint x: 1095, endPoint y: 315, distance: 52.1
click at [1095, 315] on div "Baby Formula (190) Kids (Newborn) (12220) Kids (Preemie) (375) Kids (Size 1) (5…" at bounding box center [666, 315] width 984 height 33
type input "60"
click at [1080, 328] on div "60" at bounding box center [1025, 315] width 113 height 33
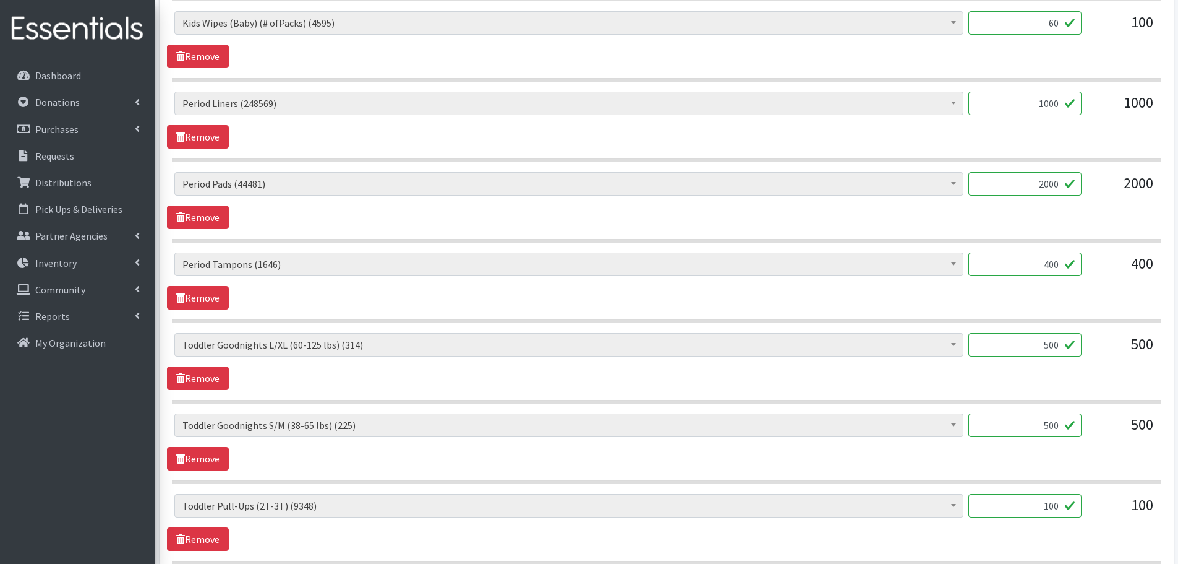
scroll to position [990, 0]
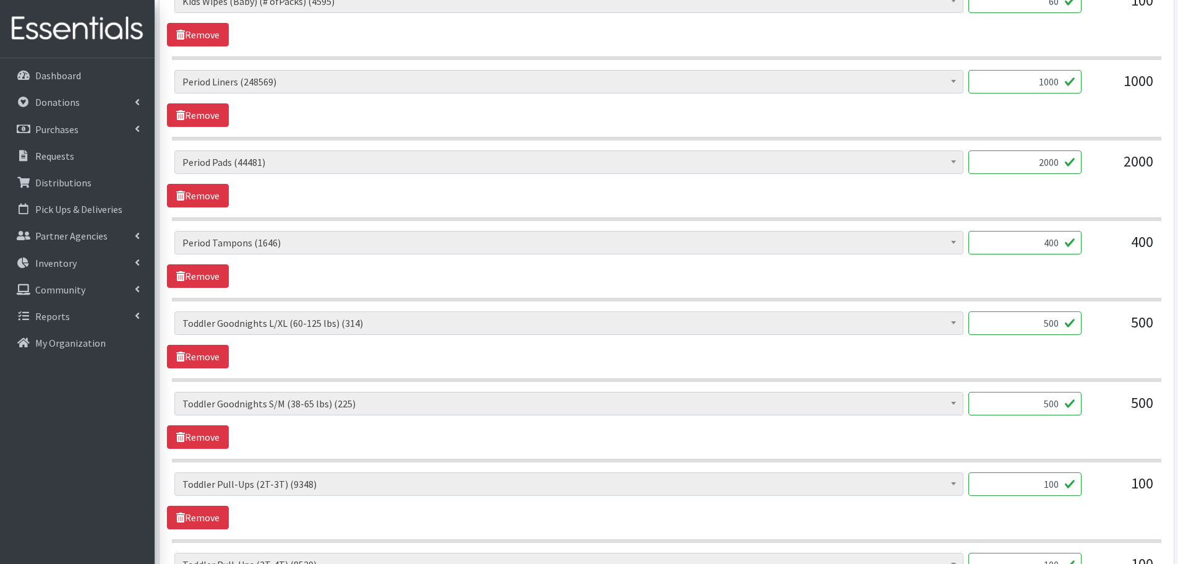
drag, startPoint x: 1027, startPoint y: 324, endPoint x: 1096, endPoint y: 341, distance: 71.4
click at [1096, 341] on div "Baby Formula (190) Kids (Newborn) (12220) Kids (Preemie) (375) Kids (Size 1) (5…" at bounding box center [666, 327] width 984 height 33
type input "1"
drag, startPoint x: 1046, startPoint y: 403, endPoint x: 1078, endPoint y: 405, distance: 32.2
click at [1078, 405] on input "500" at bounding box center [1025, 404] width 113 height 24
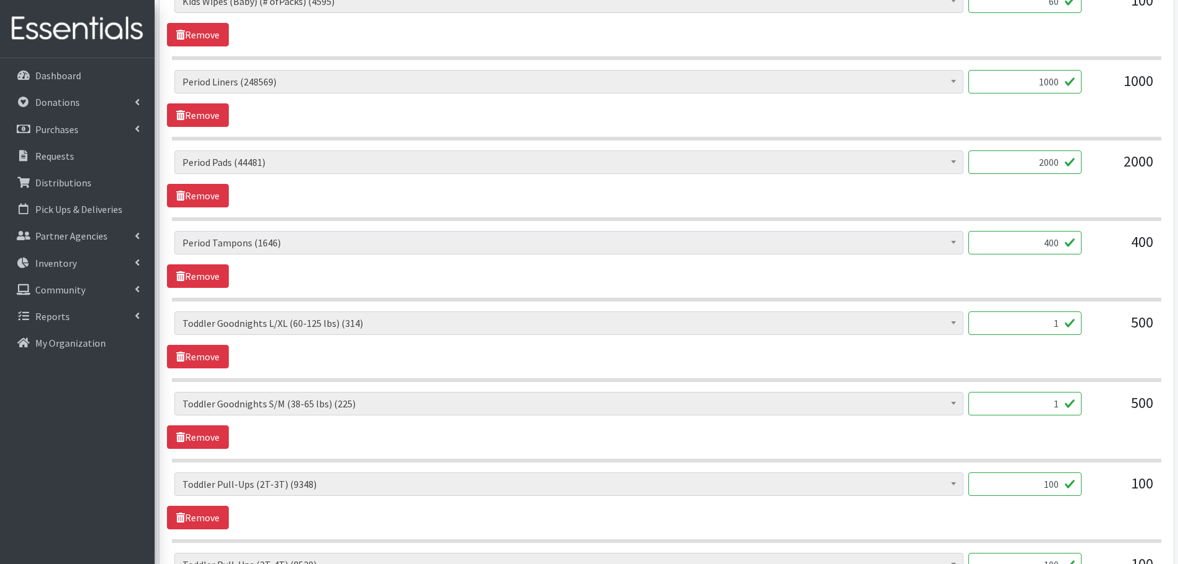
click at [1078, 405] on input "1" at bounding box center [1025, 404] width 113 height 24
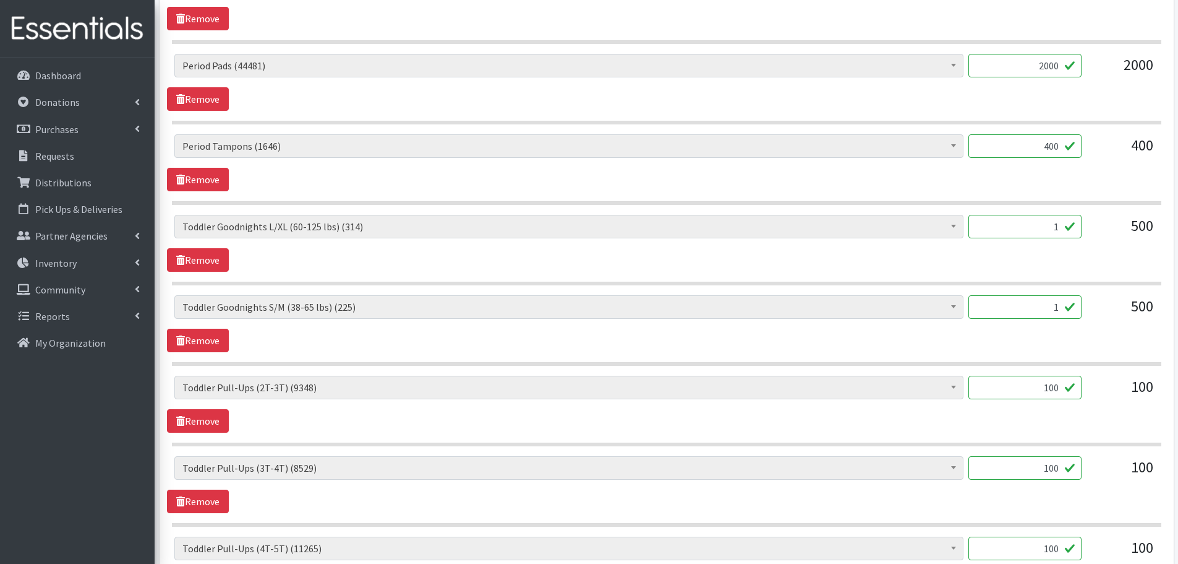
scroll to position [1052, 0]
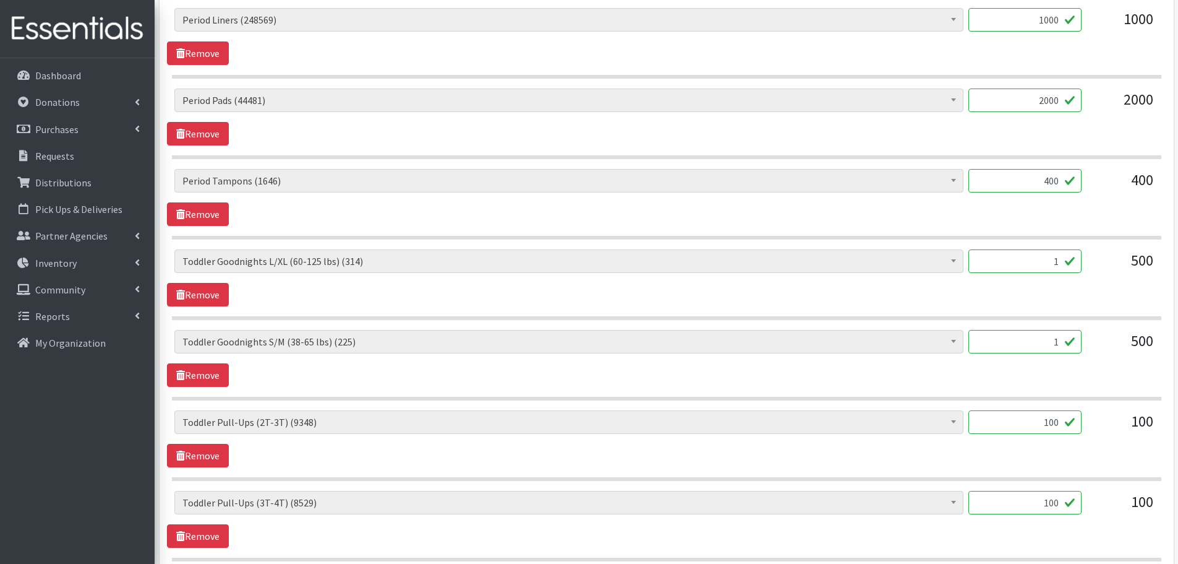
type input "1"
drag, startPoint x: 1026, startPoint y: 181, endPoint x: 1164, endPoint y: 197, distance: 138.9
click at [1164, 197] on div "Baby Formula (190) Kids (Newborn) (12220) Kids (Preemie) (375) Kids (Size 1) (5…" at bounding box center [666, 185] width 999 height 33
type input "1"
click at [1135, 211] on div "Baby Formula (190) Kids (Newborn) (12220) Kids (Preemie) (375) Kids (Size 1) (5…" at bounding box center [666, 197] width 999 height 57
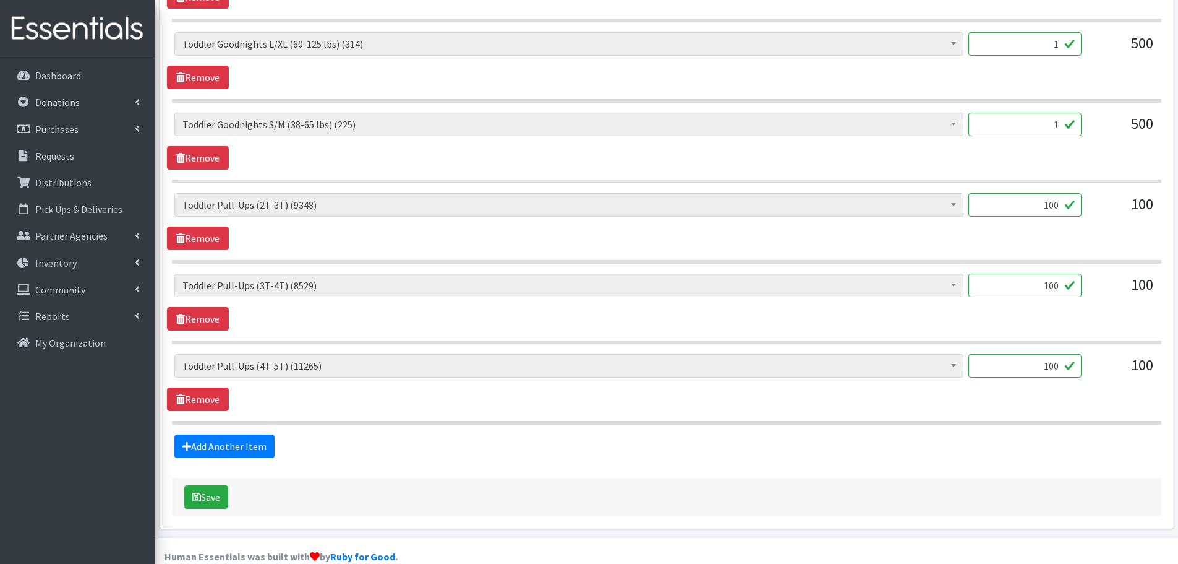
scroll to position [1290, 0]
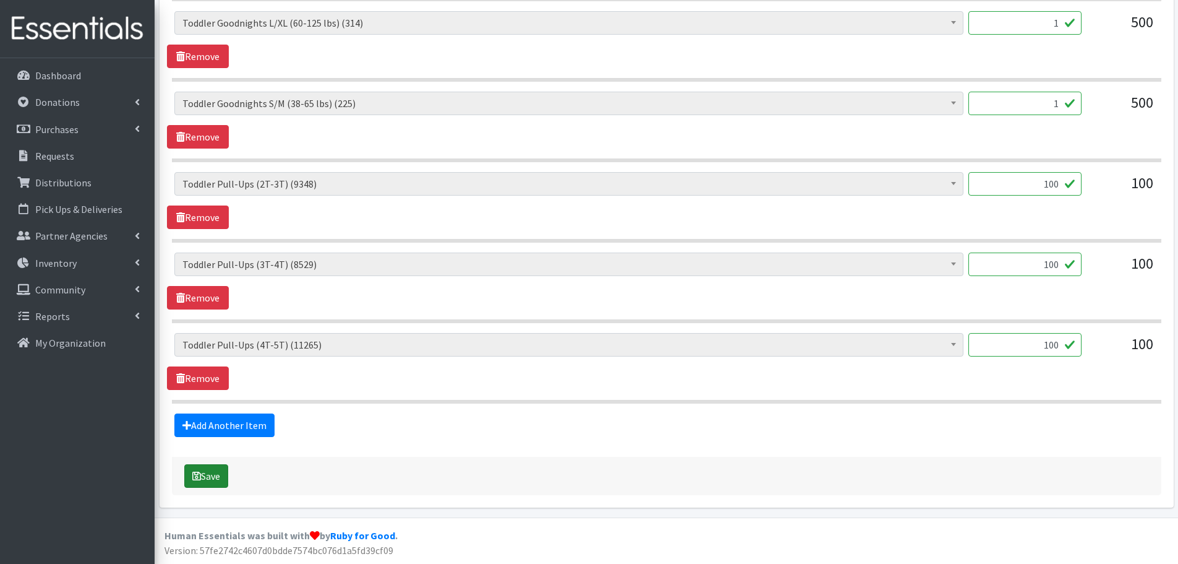
click at [213, 477] on button "Save" at bounding box center [206, 476] width 44 height 24
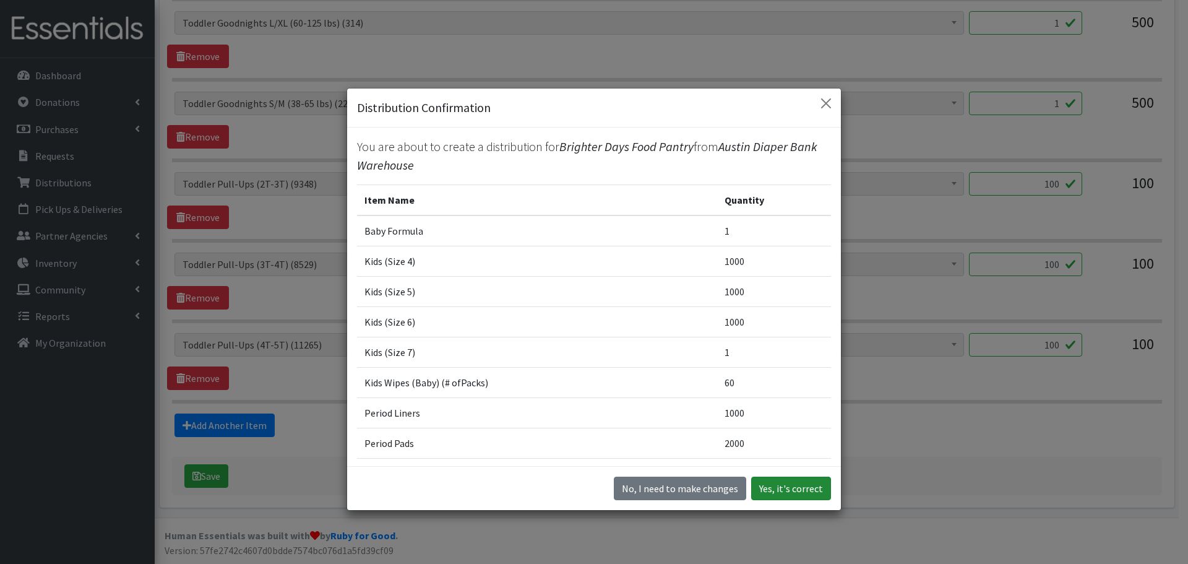
click at [789, 483] on button "Yes, it's correct" at bounding box center [791, 488] width 80 height 24
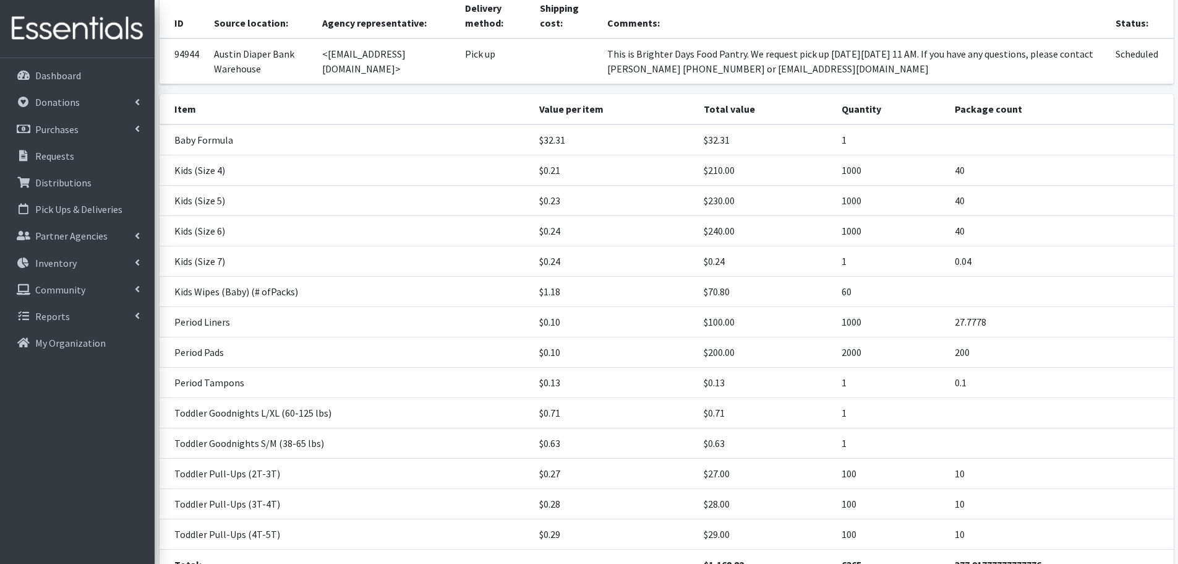
scroll to position [239, 0]
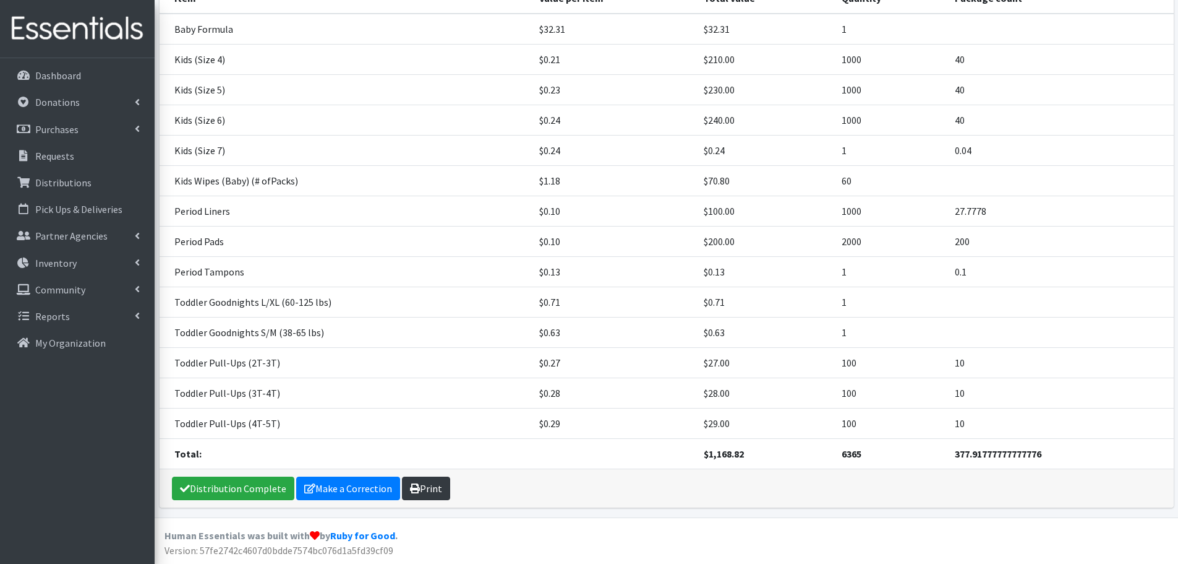
click at [440, 486] on link "Print" at bounding box center [426, 488] width 48 height 24
click at [53, 153] on p "Requests" at bounding box center [54, 156] width 39 height 12
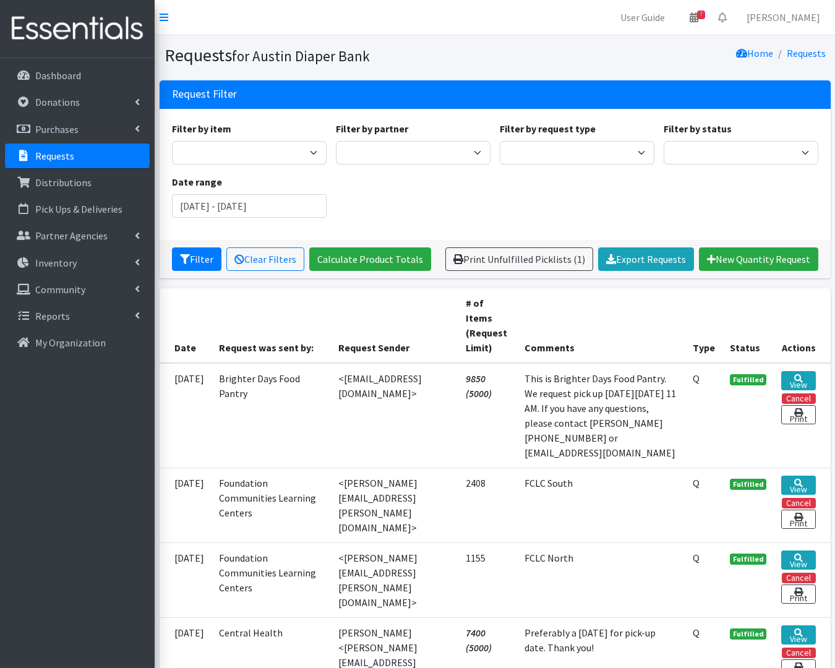
click at [821, 213] on div "Filter by item Adult Briefs (Large) Adult Briefs (Small/Medium) Adult Briefs (X…" at bounding box center [495, 174] width 656 height 106
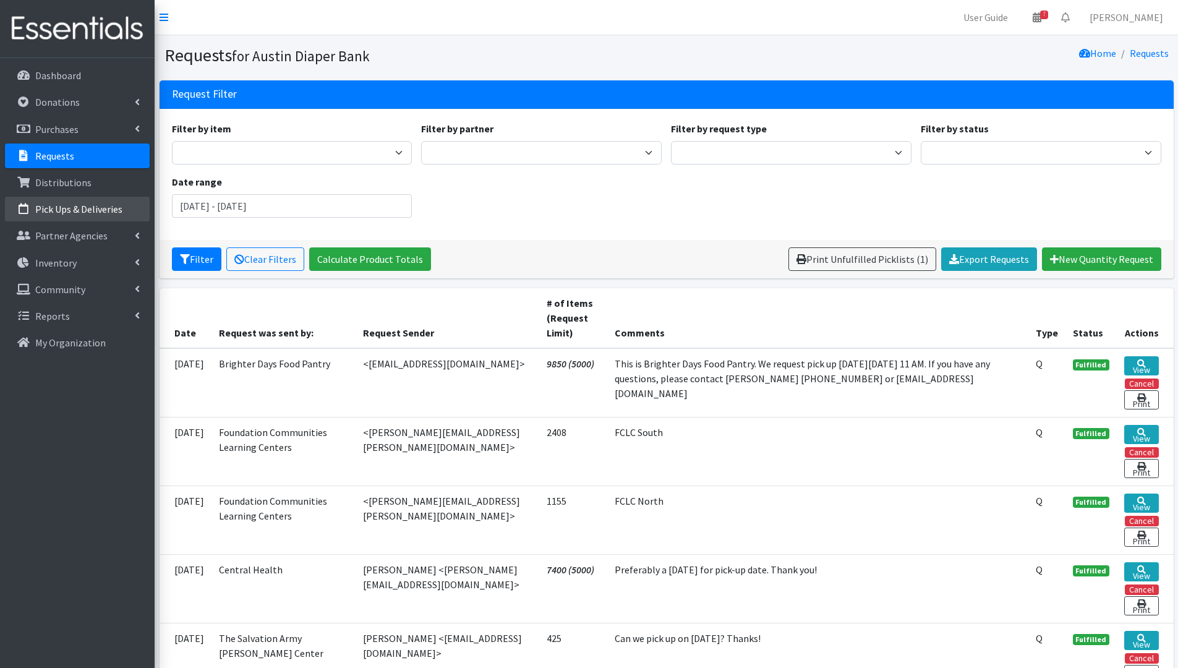
click at [69, 214] on p "Pick Ups & Deliveries" at bounding box center [78, 209] width 87 height 12
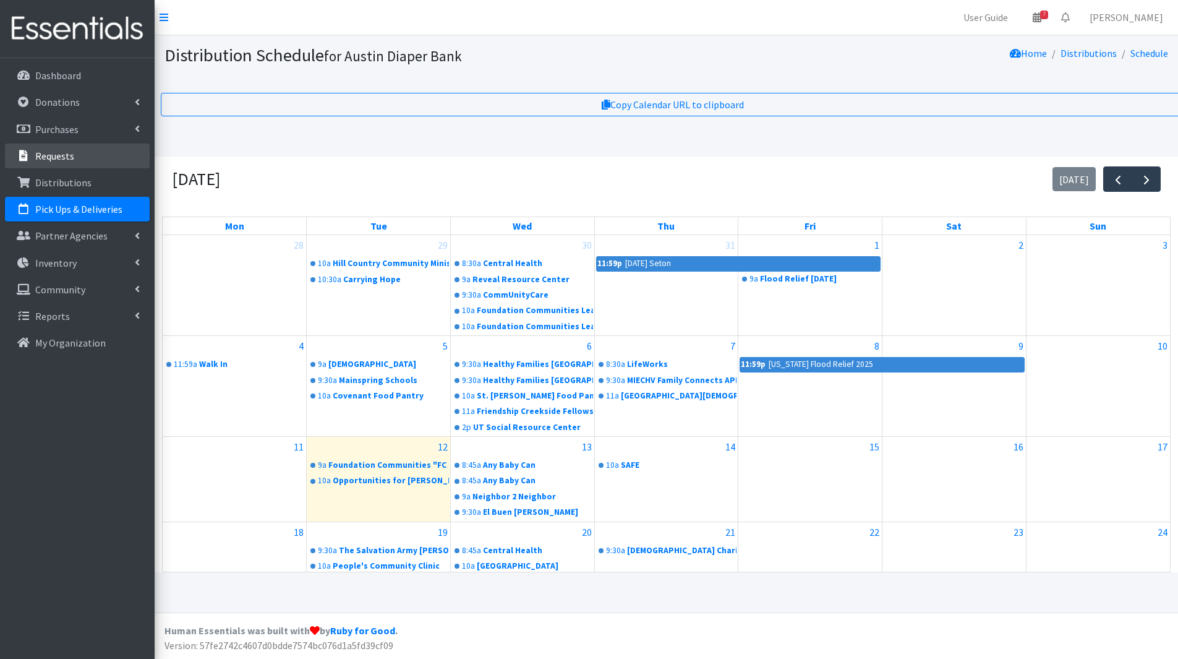
click at [54, 158] on p "Requests" at bounding box center [54, 156] width 39 height 12
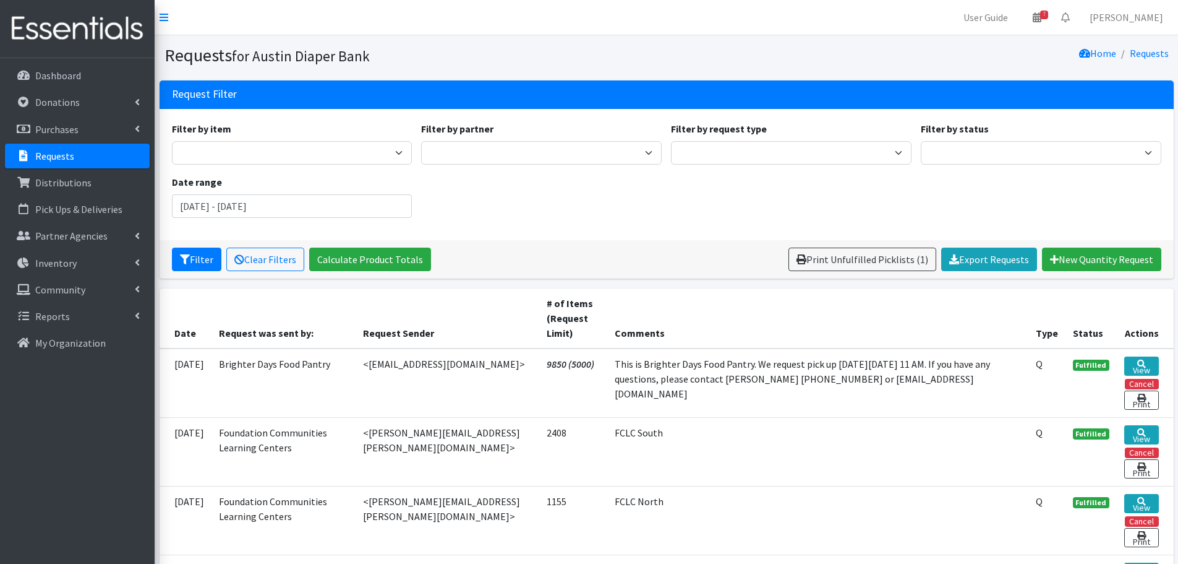
click at [42, 153] on p "Requests" at bounding box center [54, 156] width 39 height 12
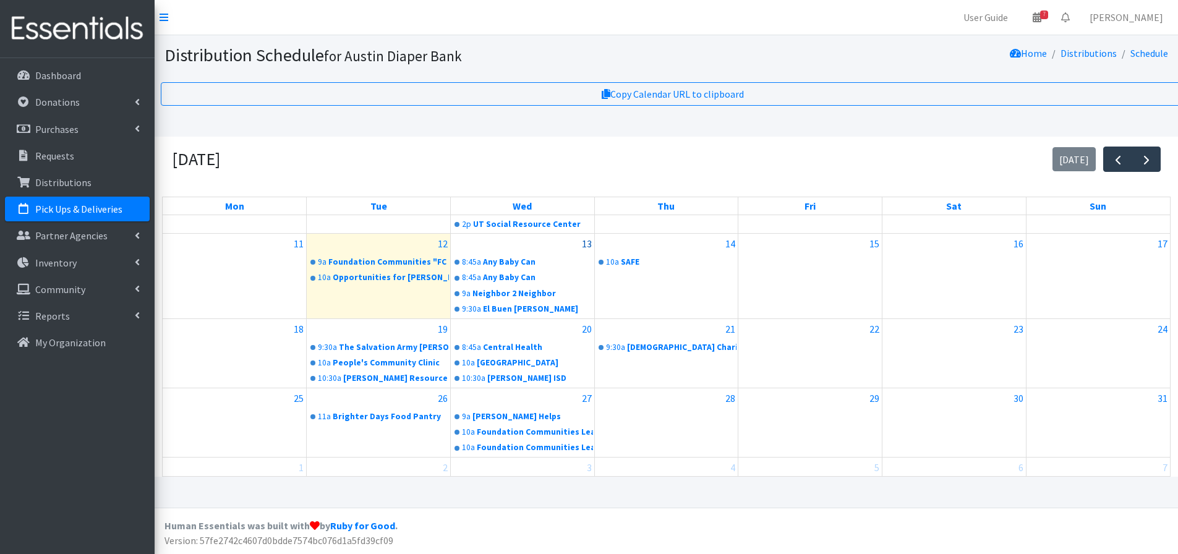
scroll to position [198, 0]
